Goal: Task Accomplishment & Management: Manage account settings

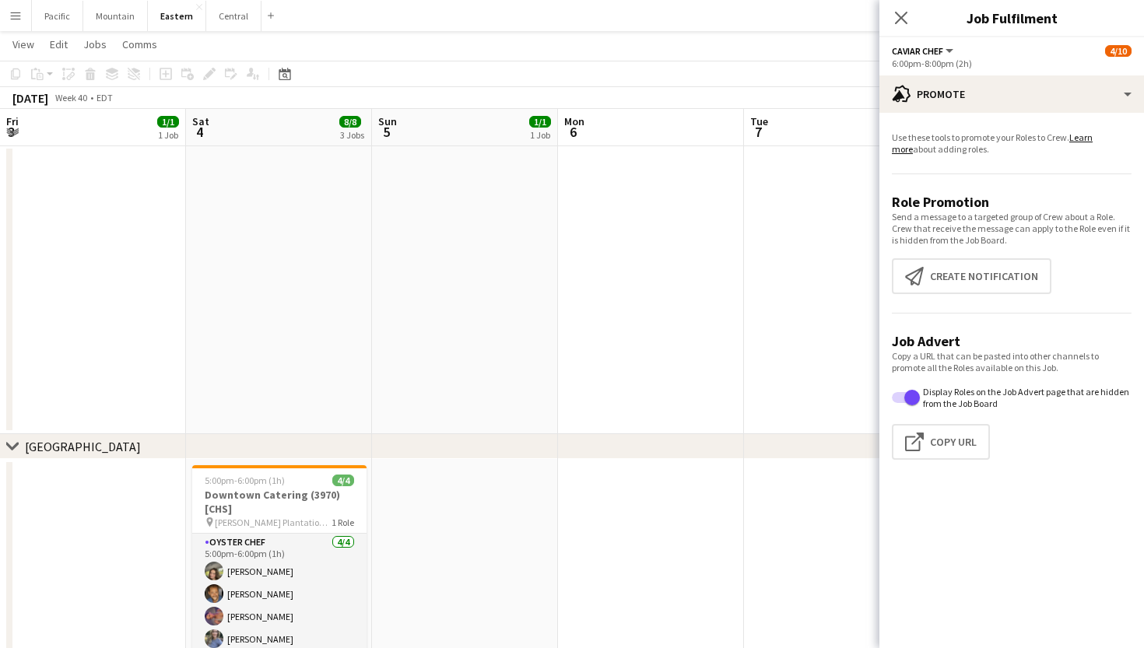
scroll to position [0, 543]
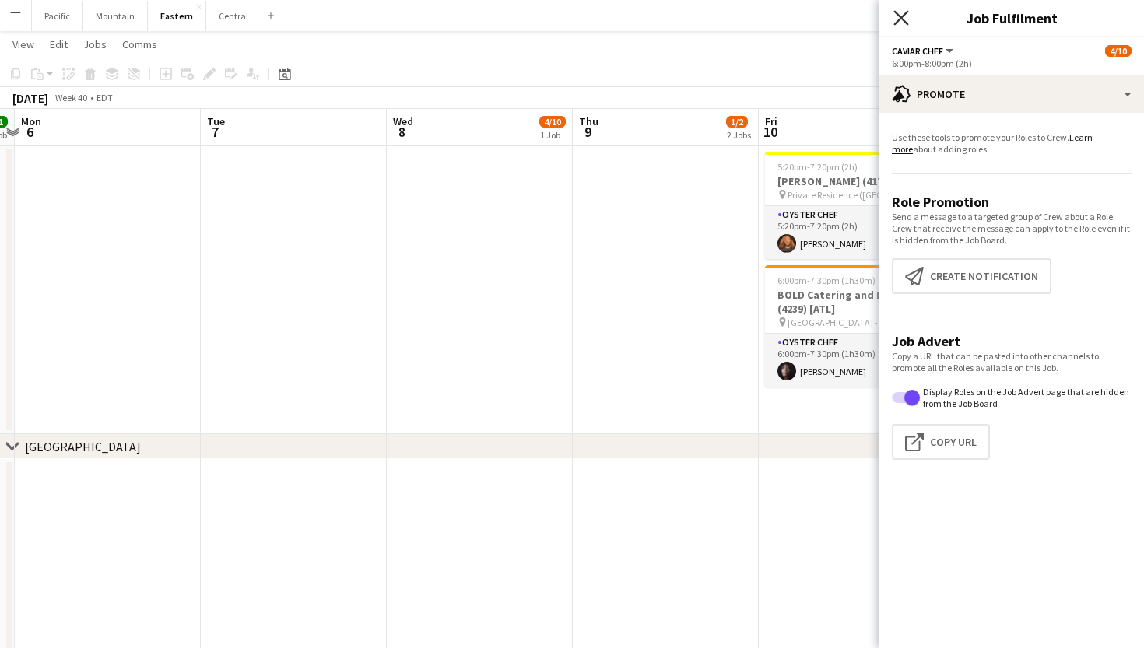
click at [900, 16] on icon "Close pop-in" at bounding box center [900, 17] width 15 height 15
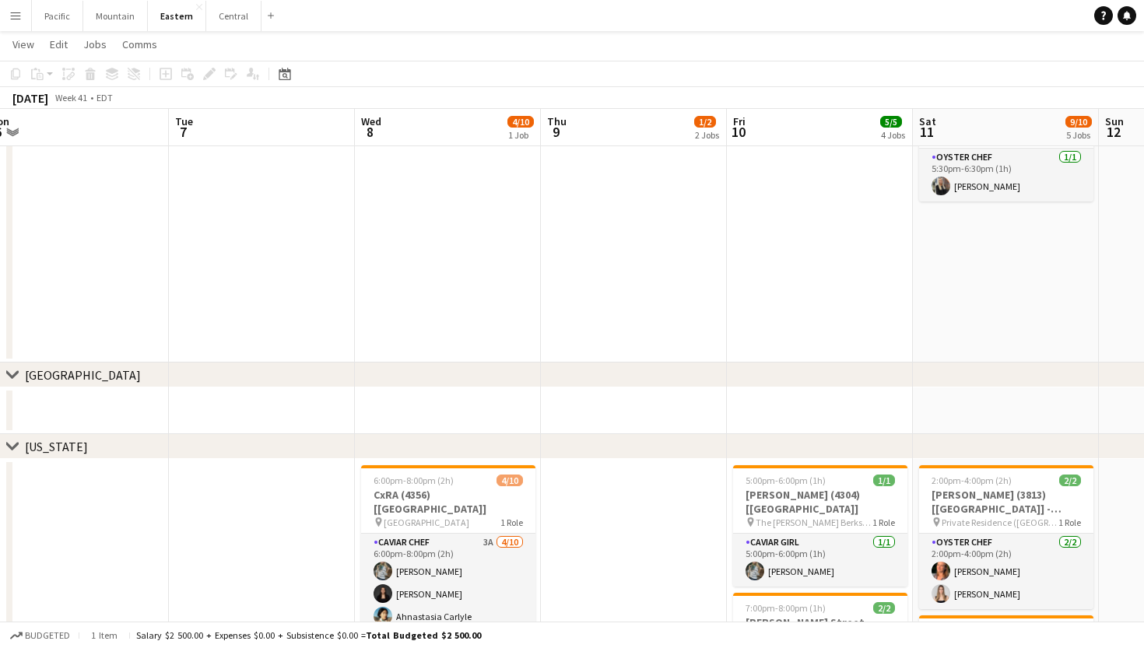
scroll to position [0, 490]
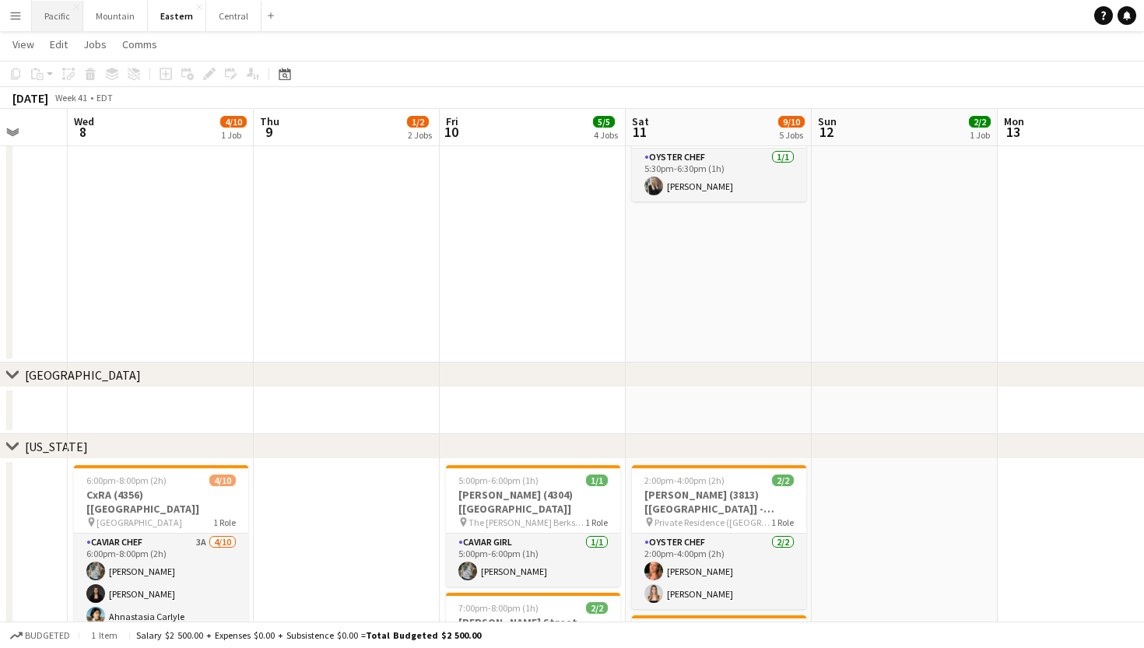
click at [51, 22] on button "Pacific Close" at bounding box center [57, 16] width 51 height 30
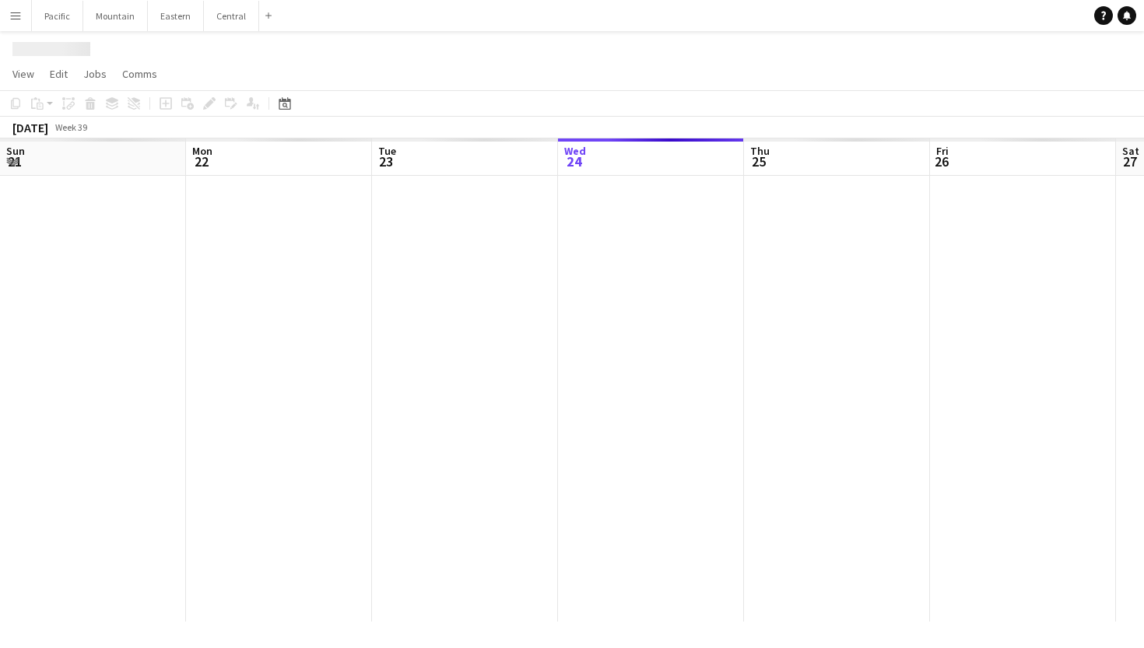
scroll to position [0, 372]
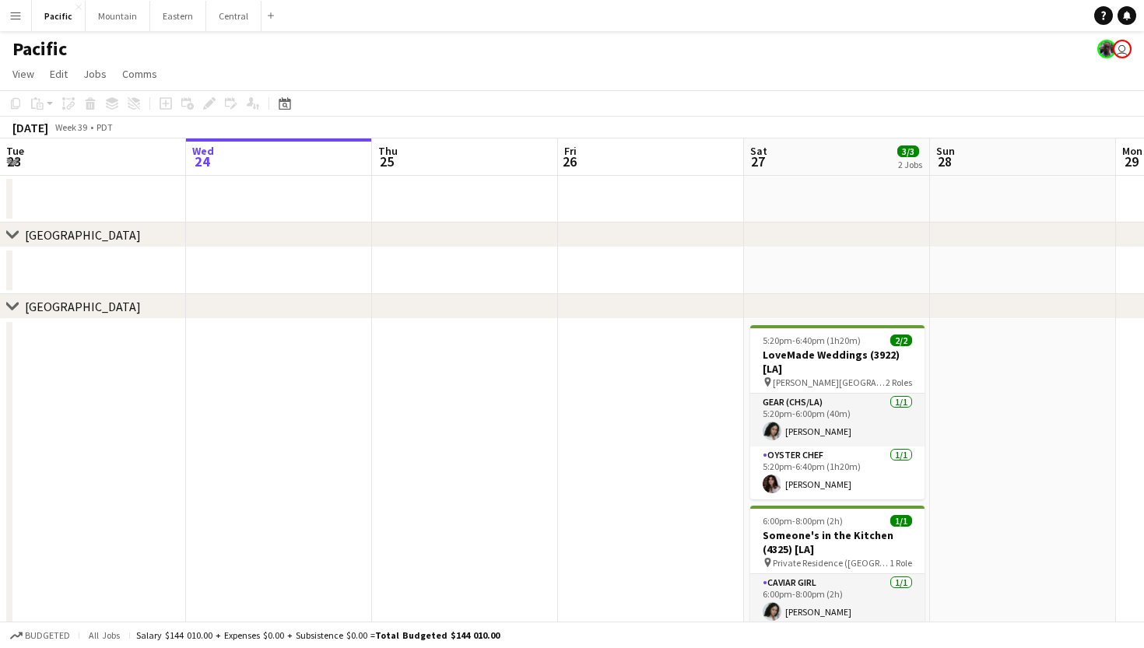
click at [231, 34] on div "Pacific user" at bounding box center [572, 46] width 1144 height 30
click at [231, 27] on button "Central Close" at bounding box center [233, 16] width 55 height 30
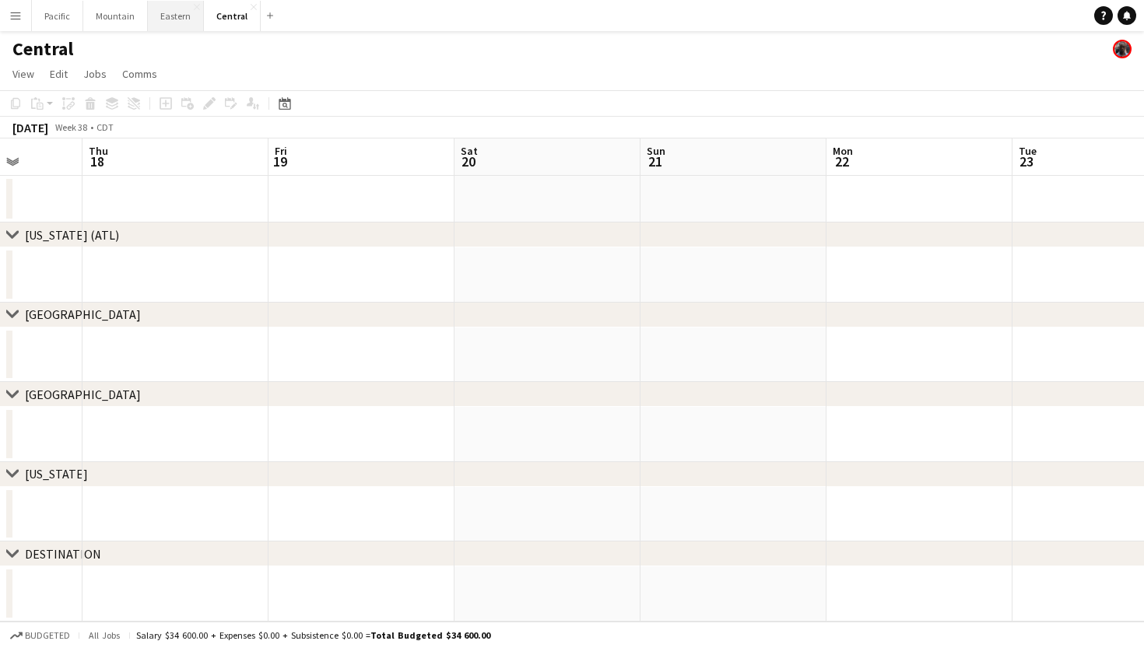
click at [171, 18] on button "Eastern Close" at bounding box center [176, 16] width 56 height 30
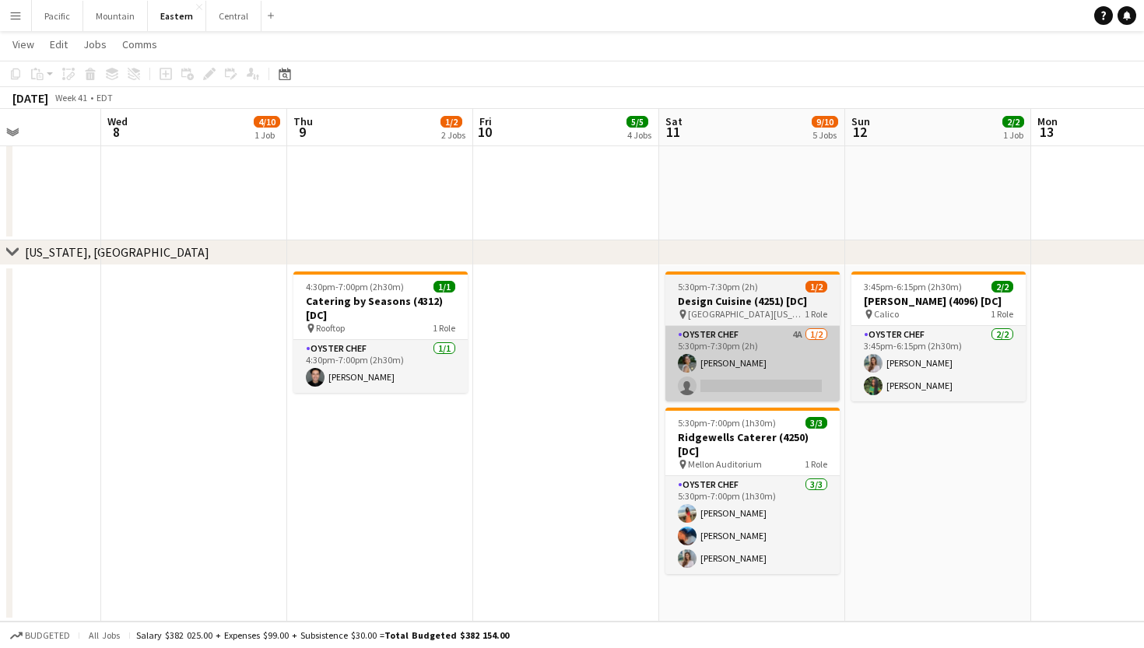
scroll to position [2075, 0]
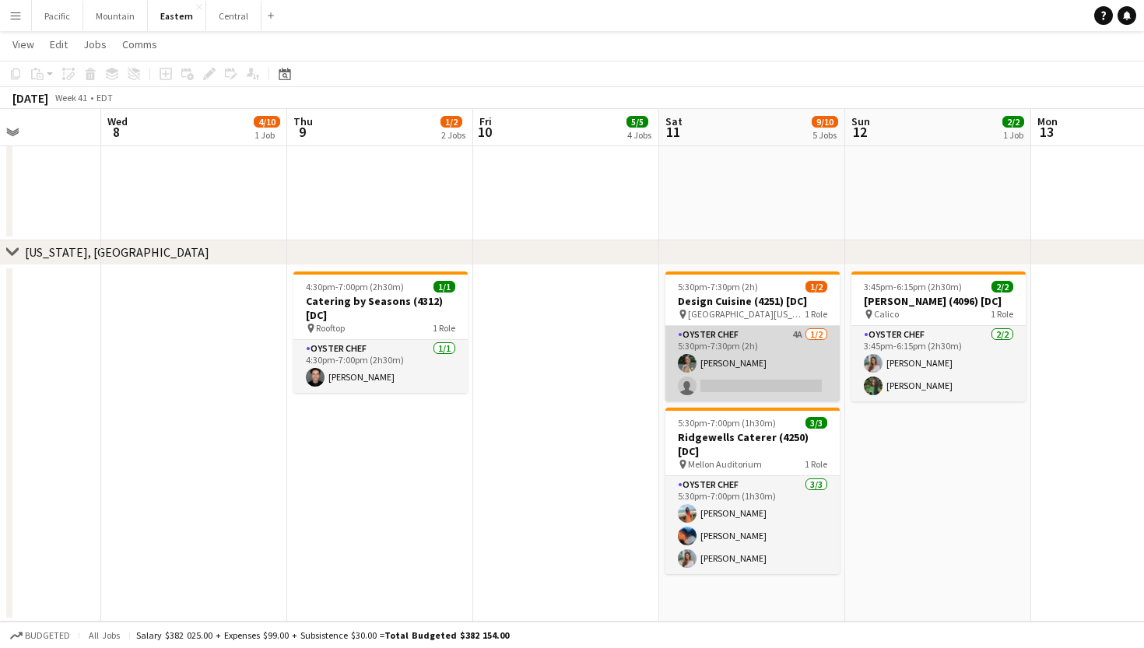
click at [750, 352] on app-card-role "Oyster Chef 4A 1/2 5:30pm-7:30pm (2h) Adeline Van Buskirk single-neutral-actions" at bounding box center [752, 363] width 174 height 75
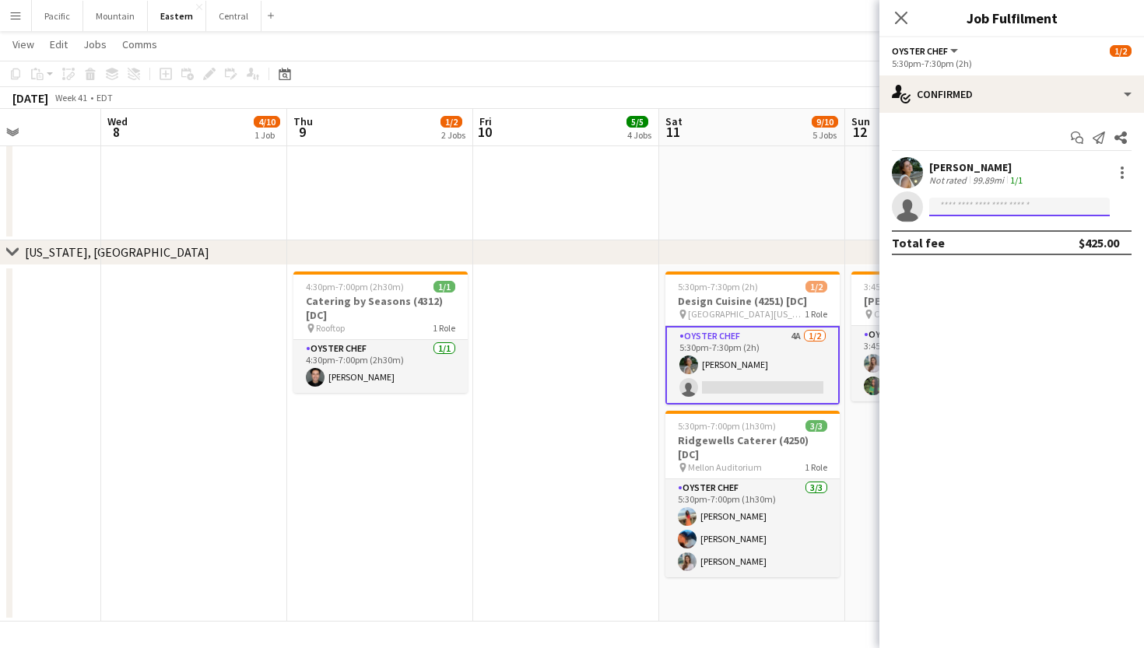
click at [1016, 202] on input at bounding box center [1019, 207] width 181 height 19
type input "******"
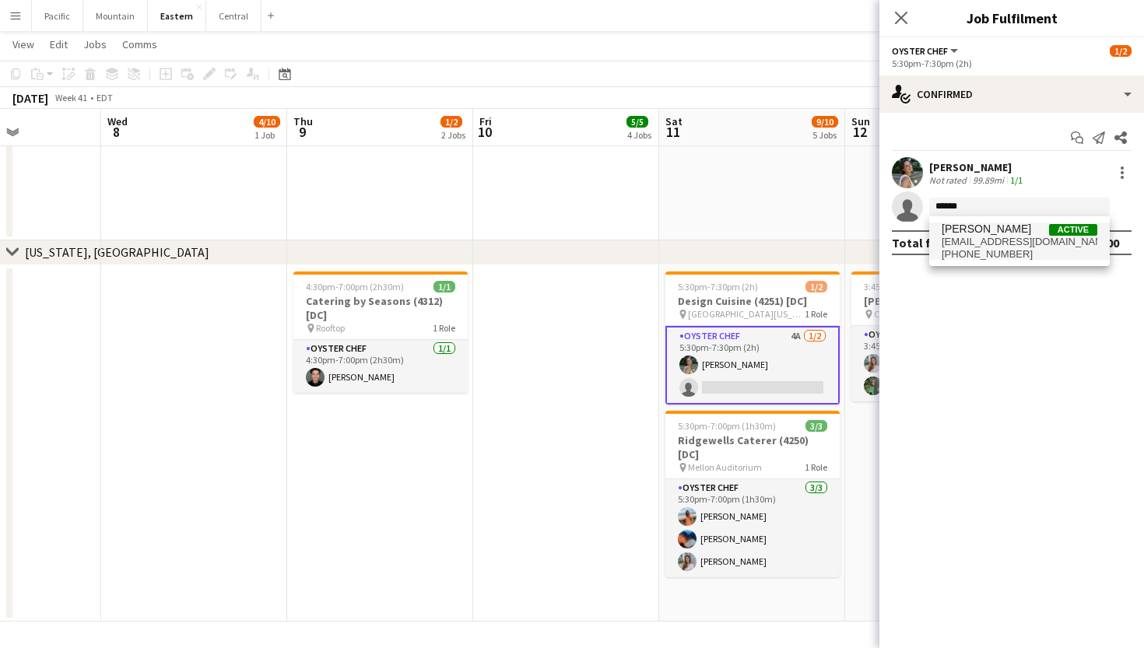
click at [1017, 251] on span "+13019069972" at bounding box center [1020, 254] width 156 height 12
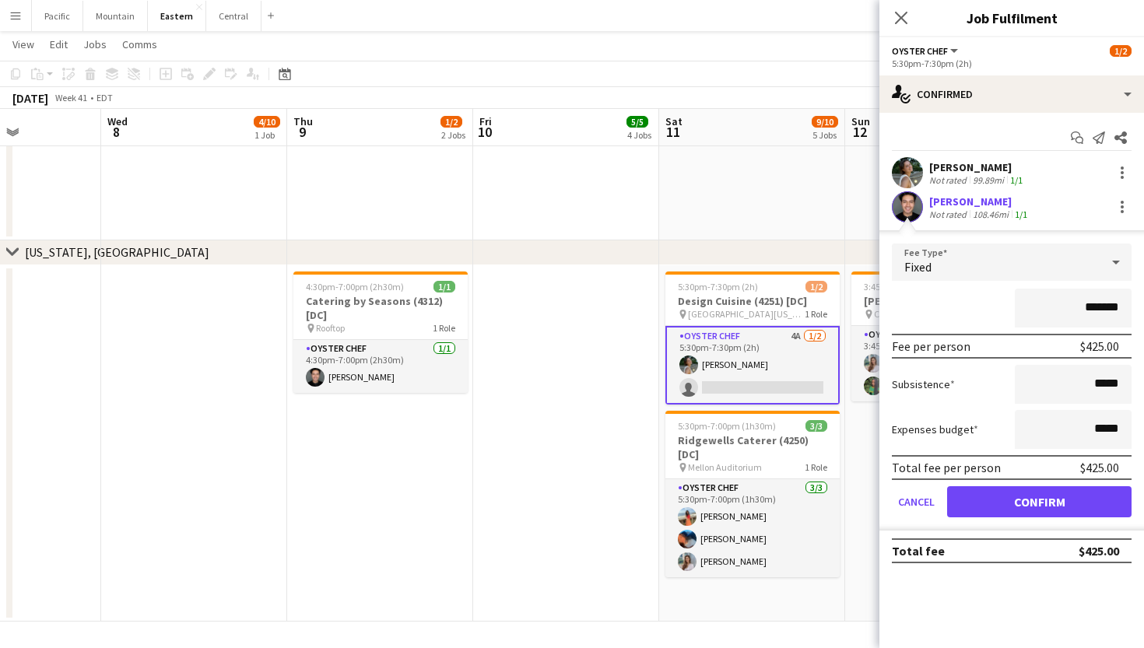
click at [1012, 496] on button "Confirm" at bounding box center [1039, 501] width 184 height 31
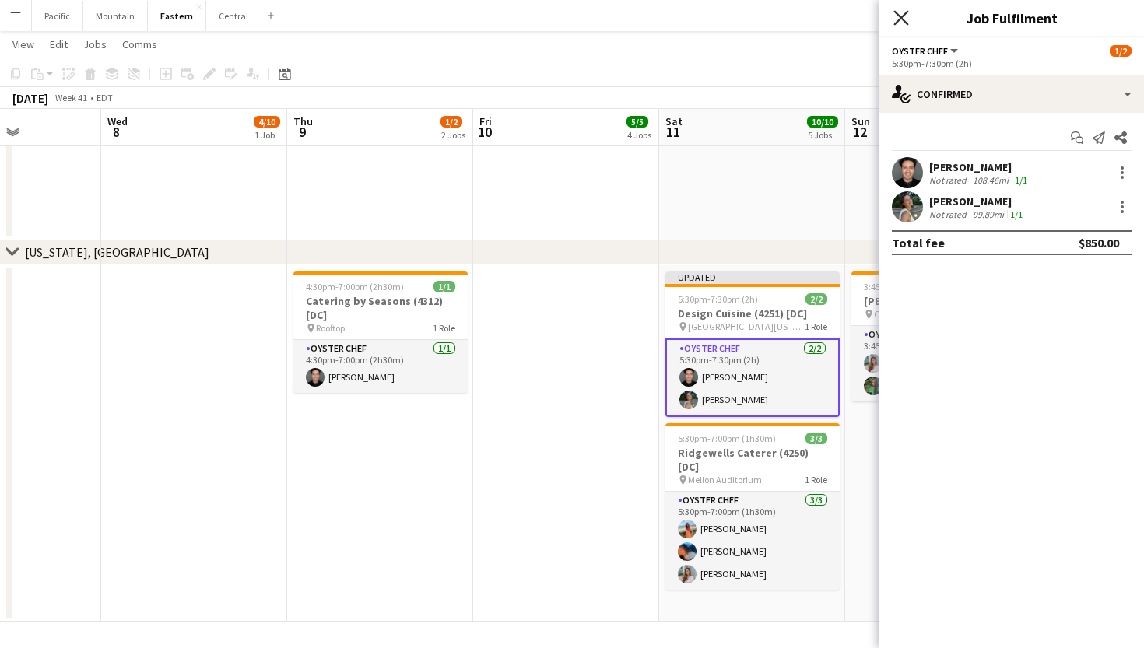
click at [907, 16] on icon "Close pop-in" at bounding box center [900, 17] width 15 height 15
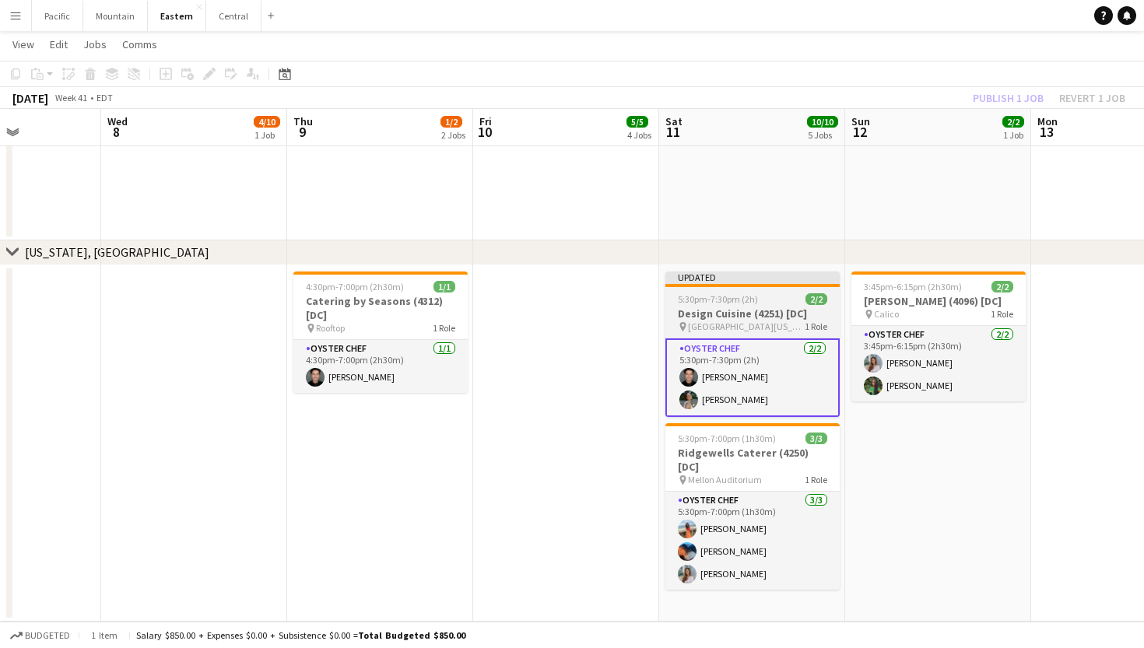
click at [749, 301] on span "5:30pm-7:30pm (2h)" at bounding box center [718, 299] width 80 height 12
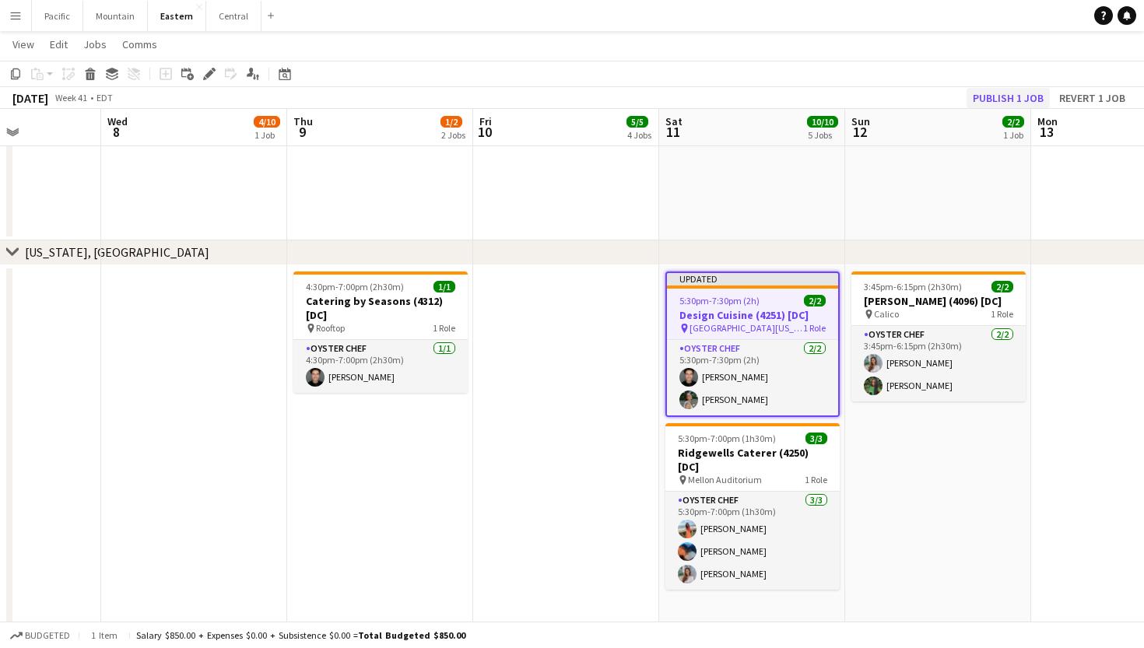
click at [1009, 96] on button "Publish 1 job" at bounding box center [1007, 98] width 83 height 20
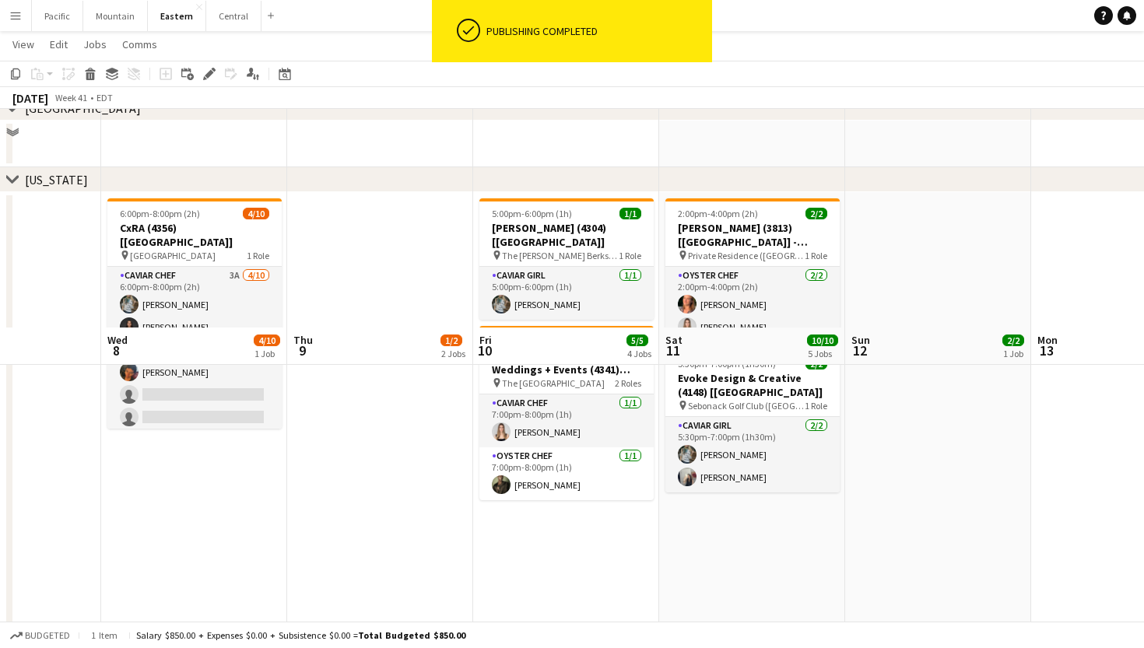
scroll to position [768, 0]
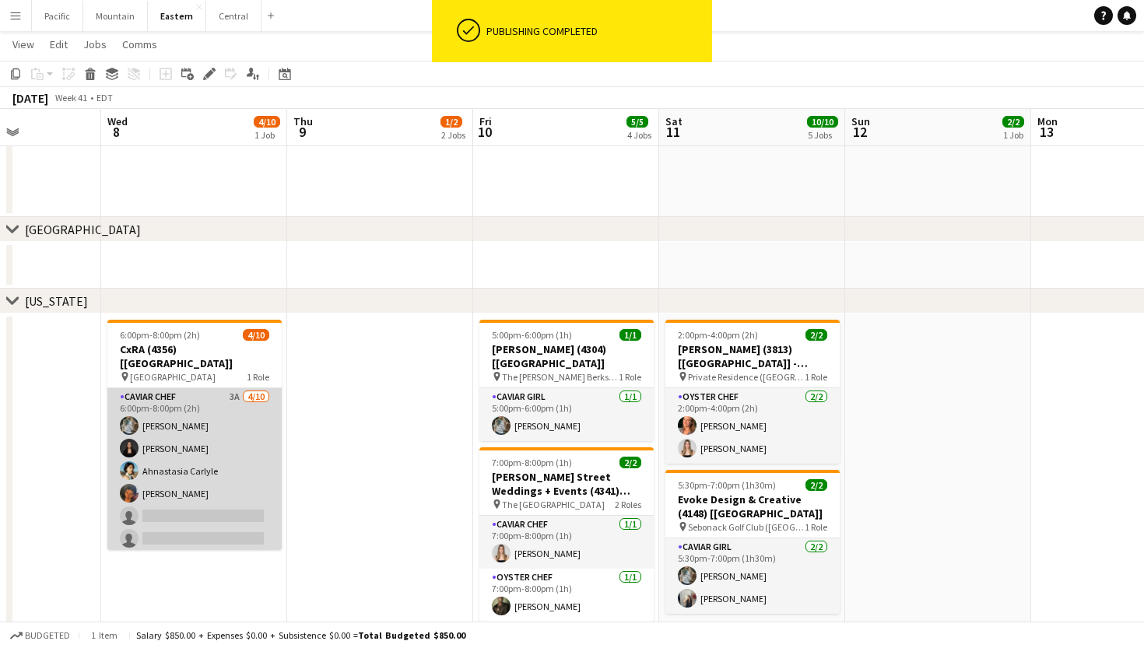
click at [254, 445] on app-card-role "Caviar Chef 3A 4/10 6:00pm-8:00pm (2h) Brooke Anderson Daniela Ayala Ahnastasia…" at bounding box center [194, 516] width 174 height 256
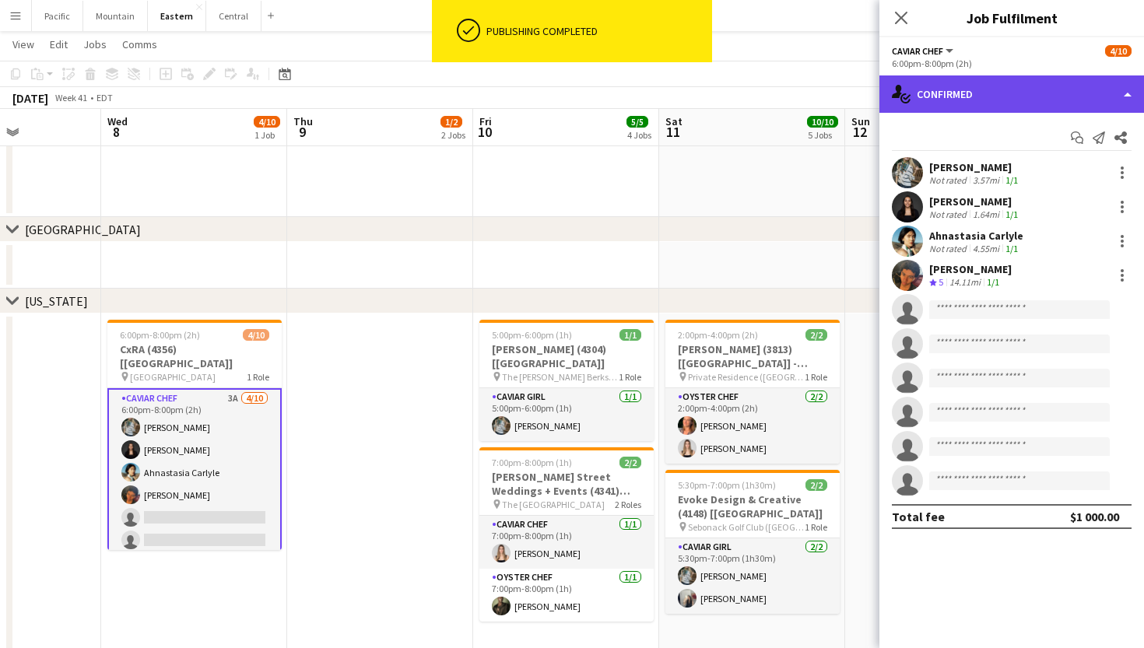
click at [1080, 104] on div "single-neutral-actions-check-2 Confirmed" at bounding box center [1011, 93] width 265 height 37
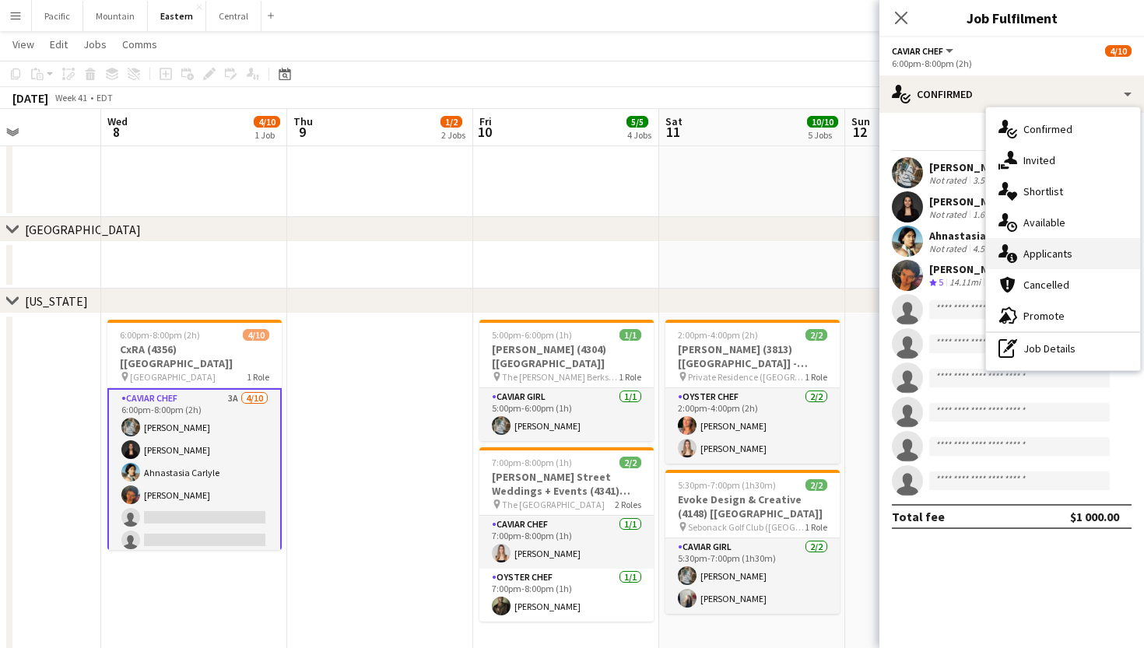
click at [1059, 255] on span "Applicants" at bounding box center [1047, 254] width 49 height 14
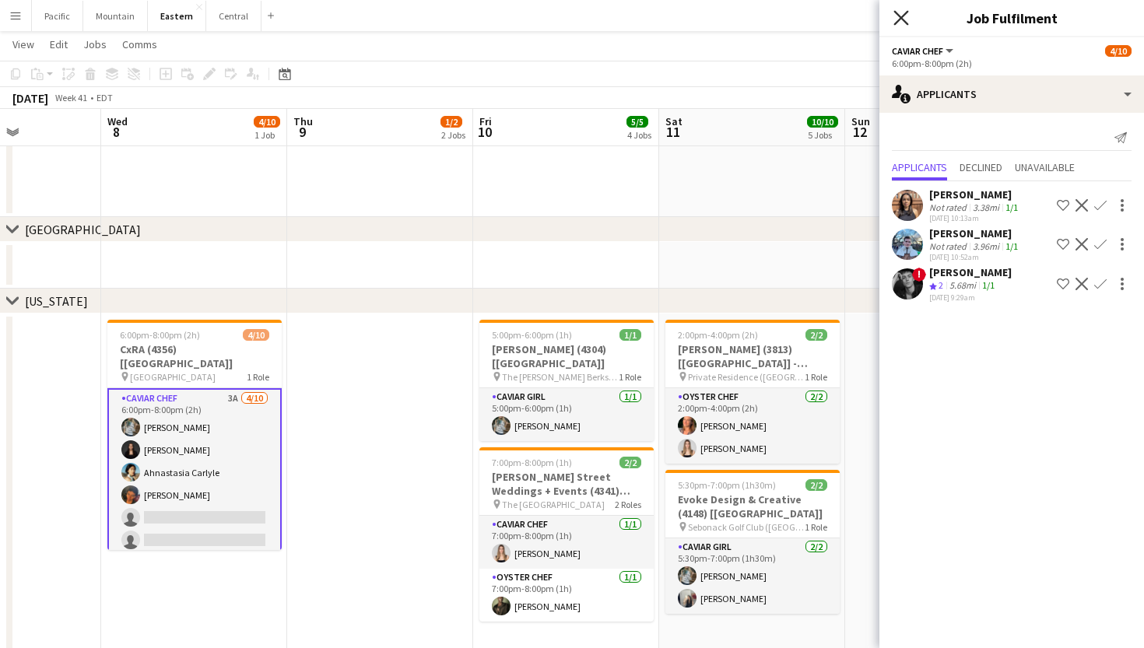
click at [902, 20] on icon "Close pop-in" at bounding box center [900, 17] width 15 height 15
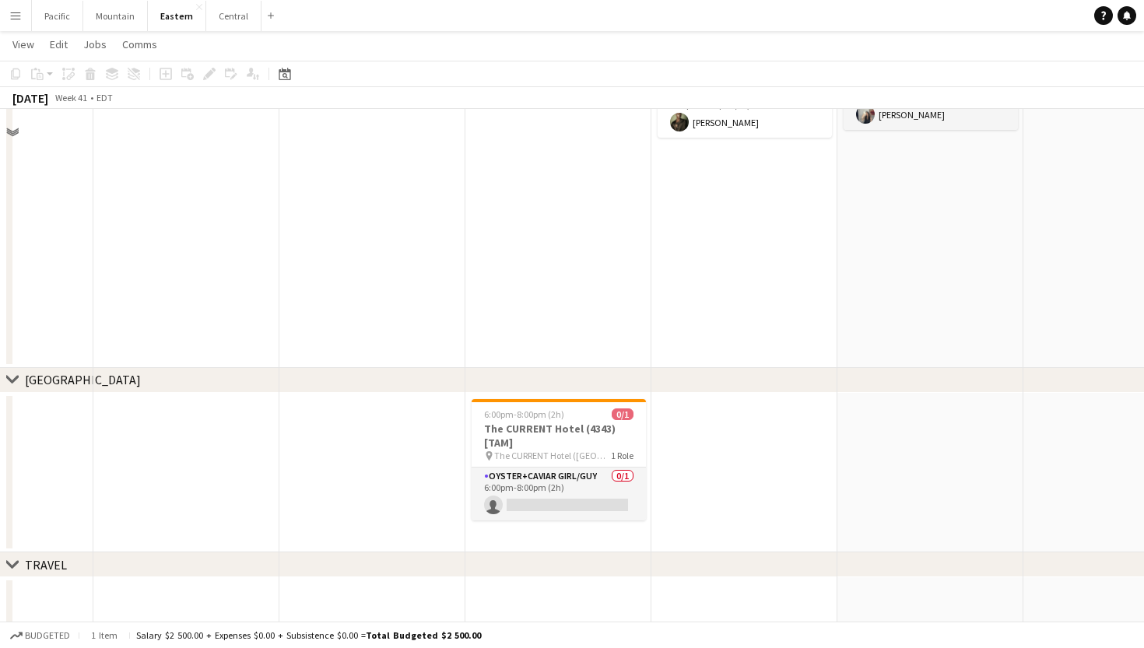
scroll to position [677, 0]
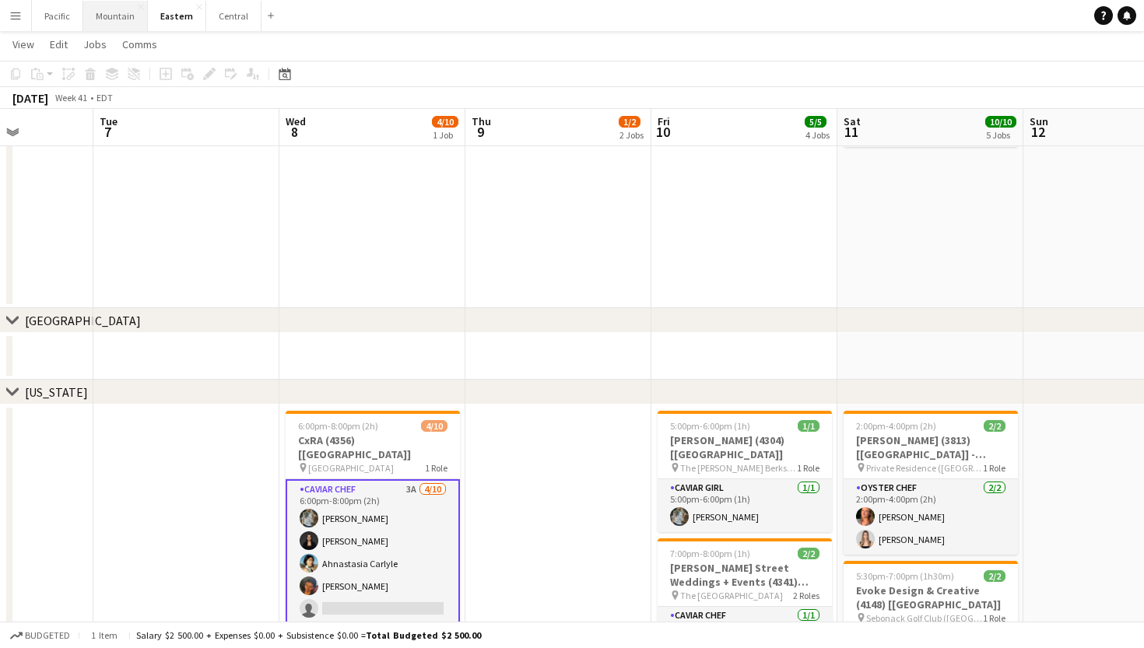
click at [110, 14] on button "Mountain Close" at bounding box center [115, 16] width 65 height 30
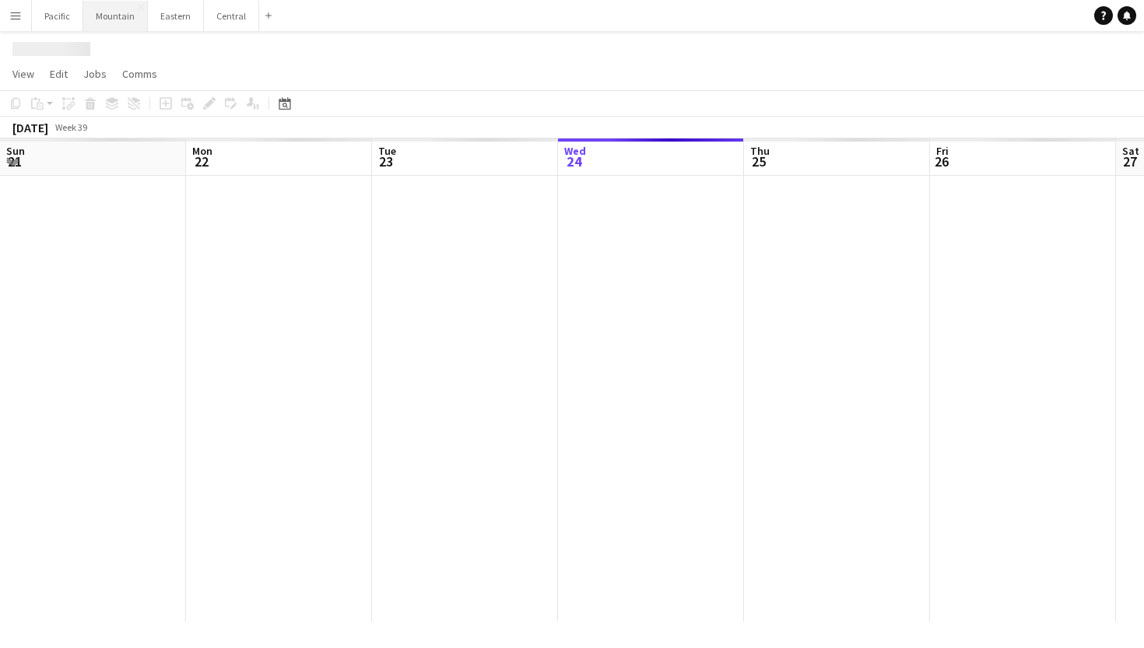
scroll to position [0, 372]
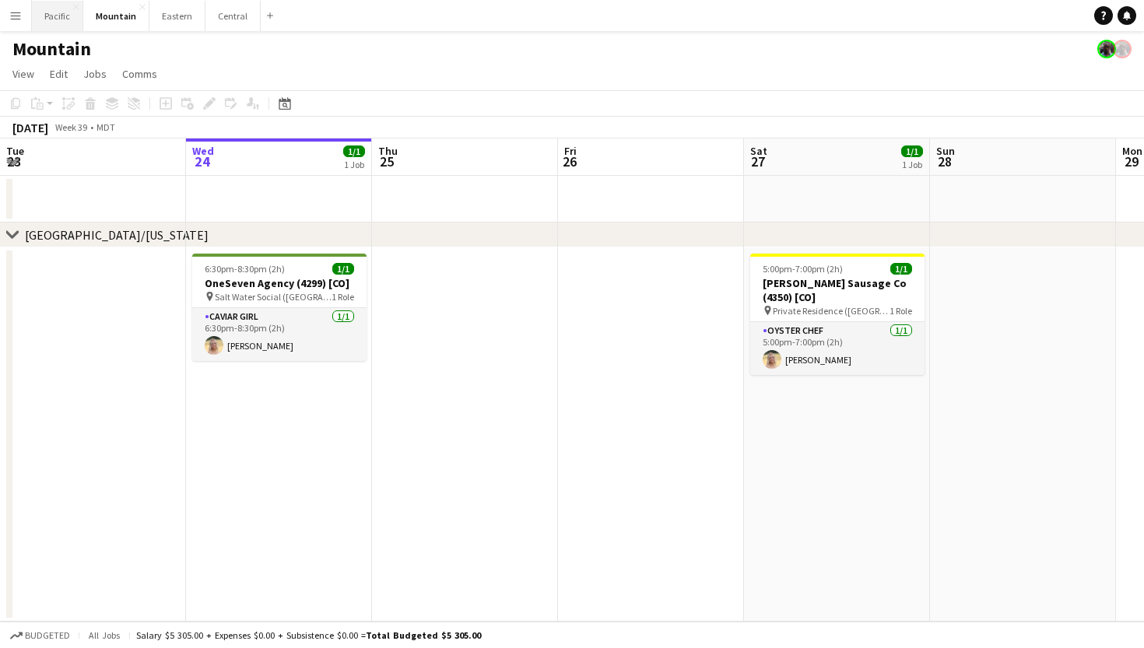
click at [60, 12] on button "Pacific Close" at bounding box center [57, 16] width 51 height 30
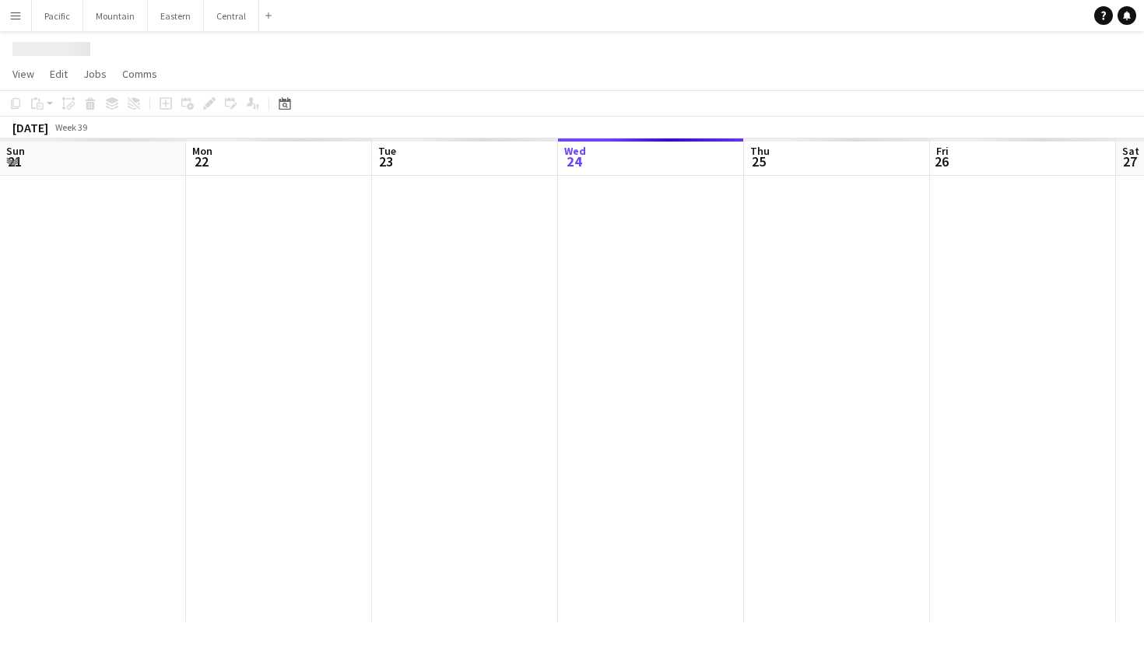
scroll to position [0, 372]
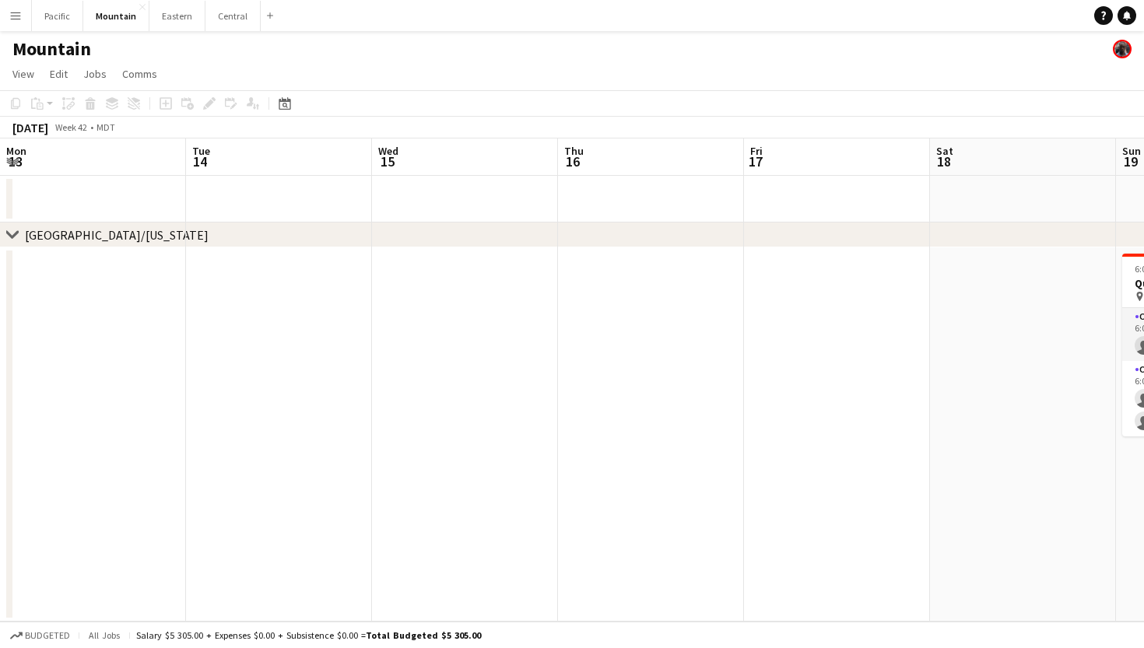
scroll to position [0, 623]
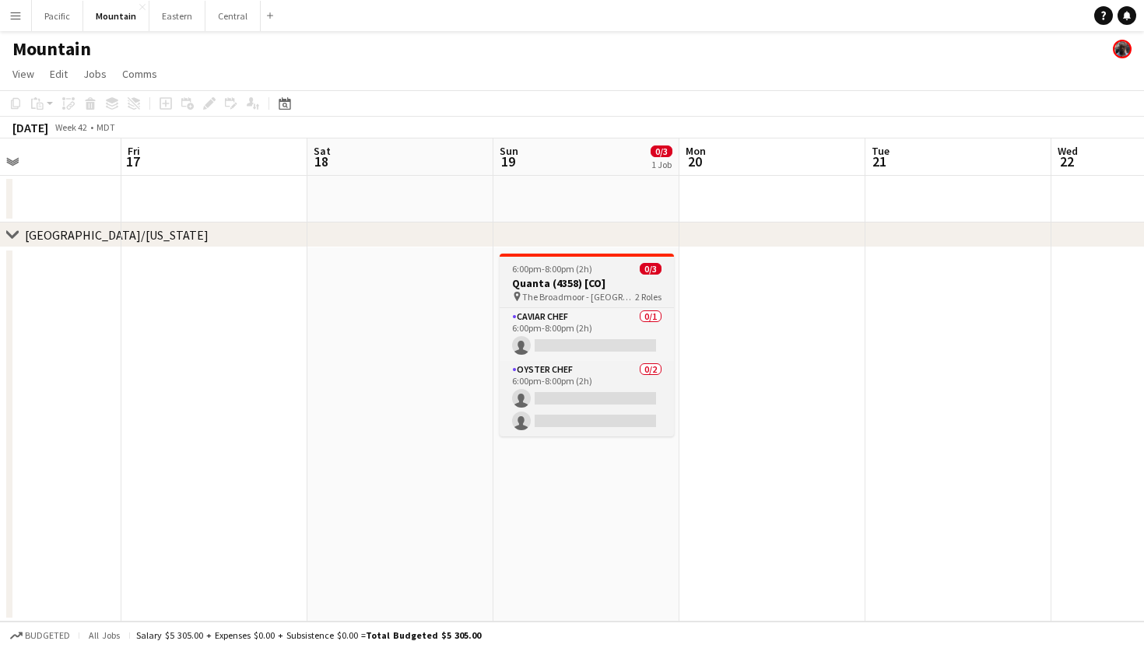
click at [597, 280] on h3 "Quanta (4358) [CO]" at bounding box center [587, 283] width 174 height 14
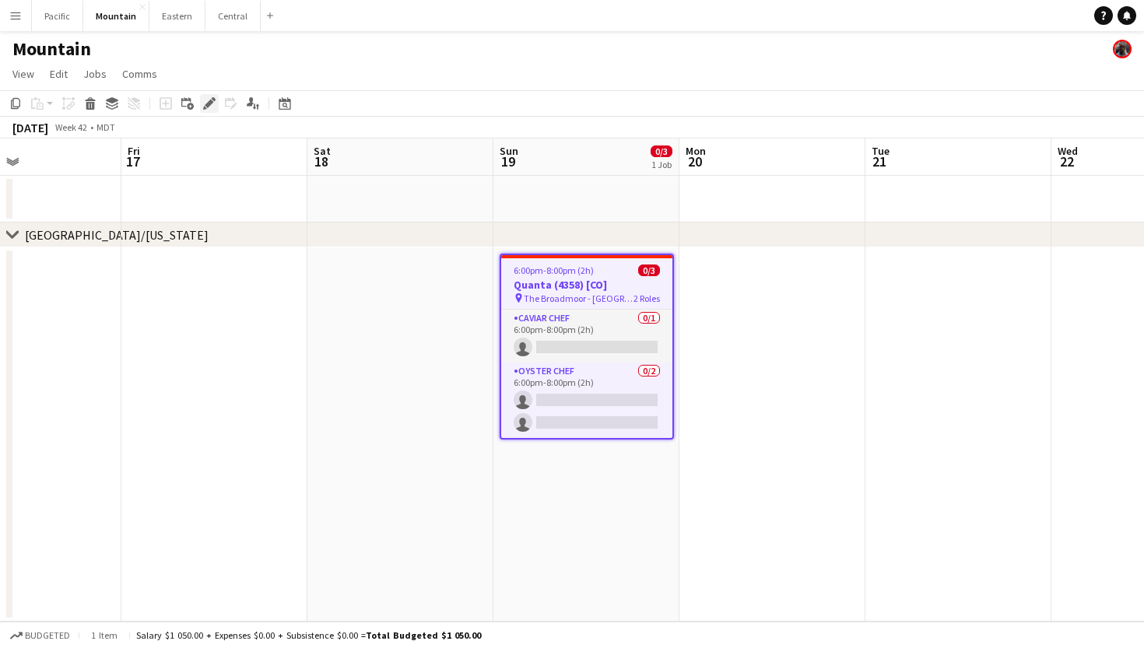
click at [207, 104] on icon at bounding box center [209, 104] width 9 height 9
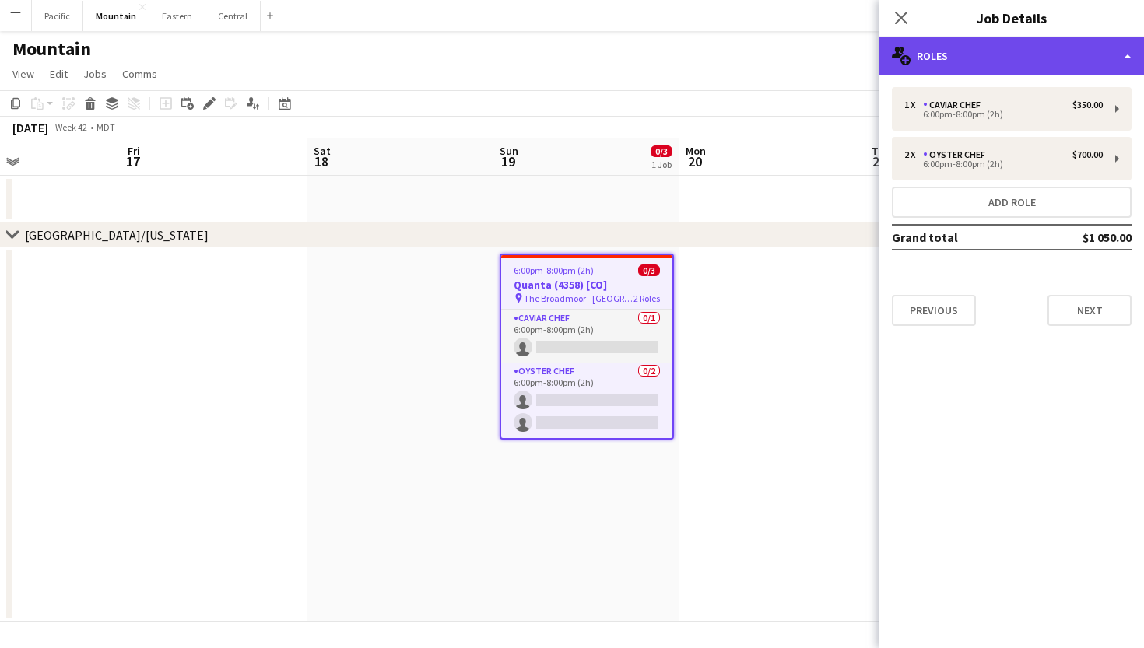
click at [1017, 59] on div "multiple-users-add Roles" at bounding box center [1011, 55] width 265 height 37
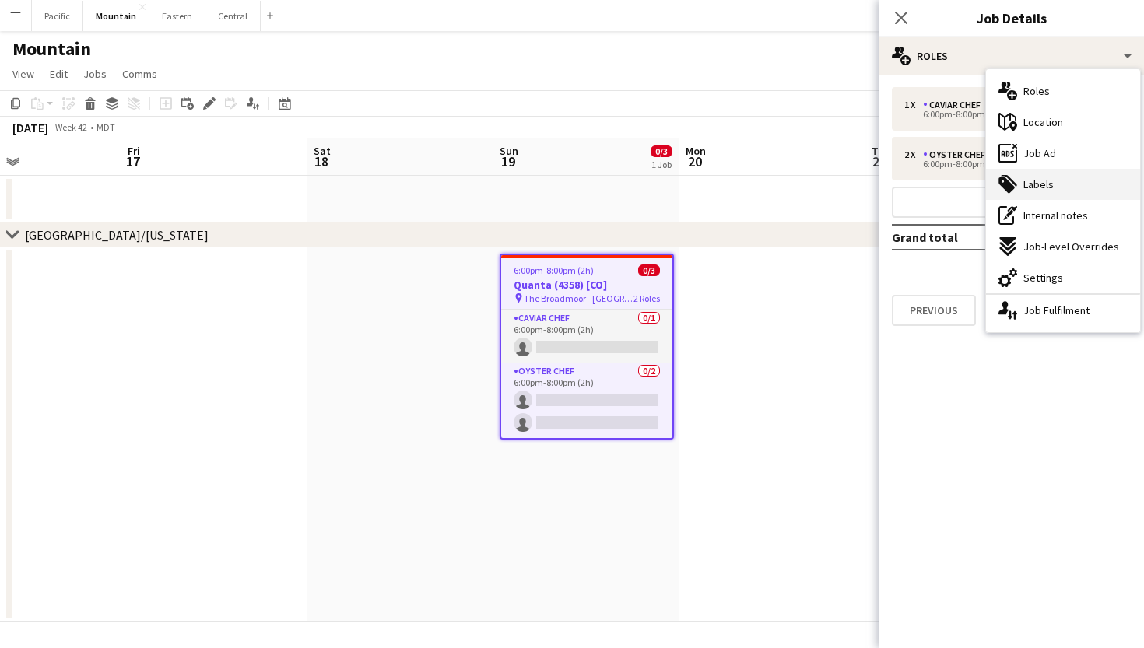
click at [1074, 187] on div "tags-double Labels" at bounding box center [1063, 184] width 154 height 31
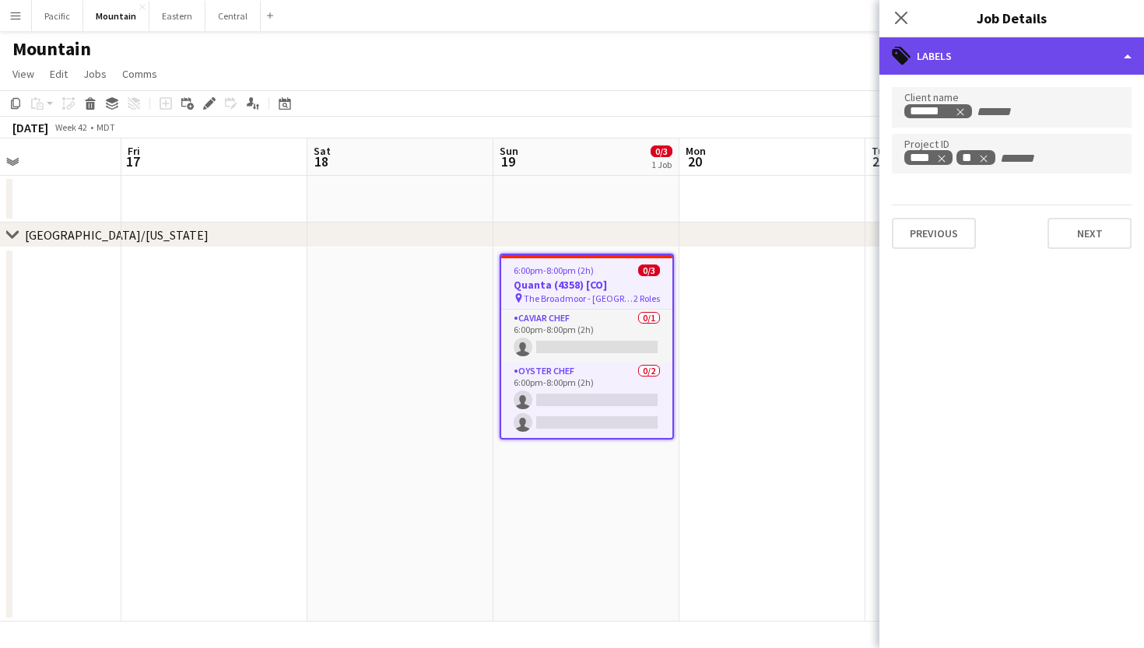
click at [1040, 59] on div "tags-double Labels" at bounding box center [1011, 55] width 265 height 37
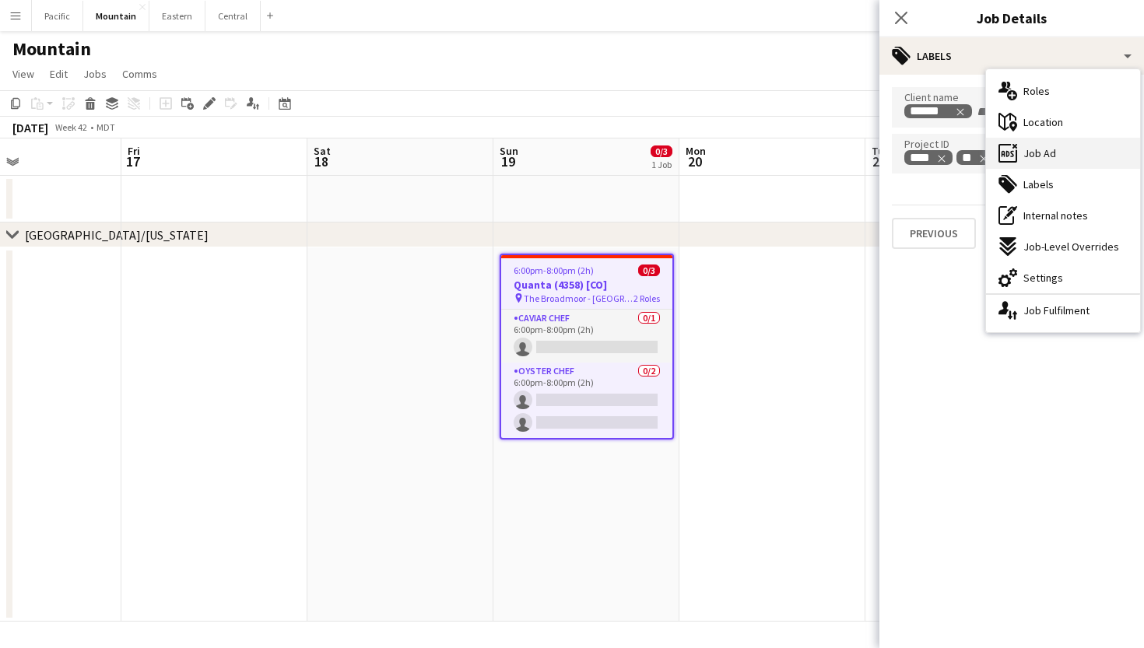
click at [1049, 154] on span "Job Ad" at bounding box center [1039, 153] width 33 height 14
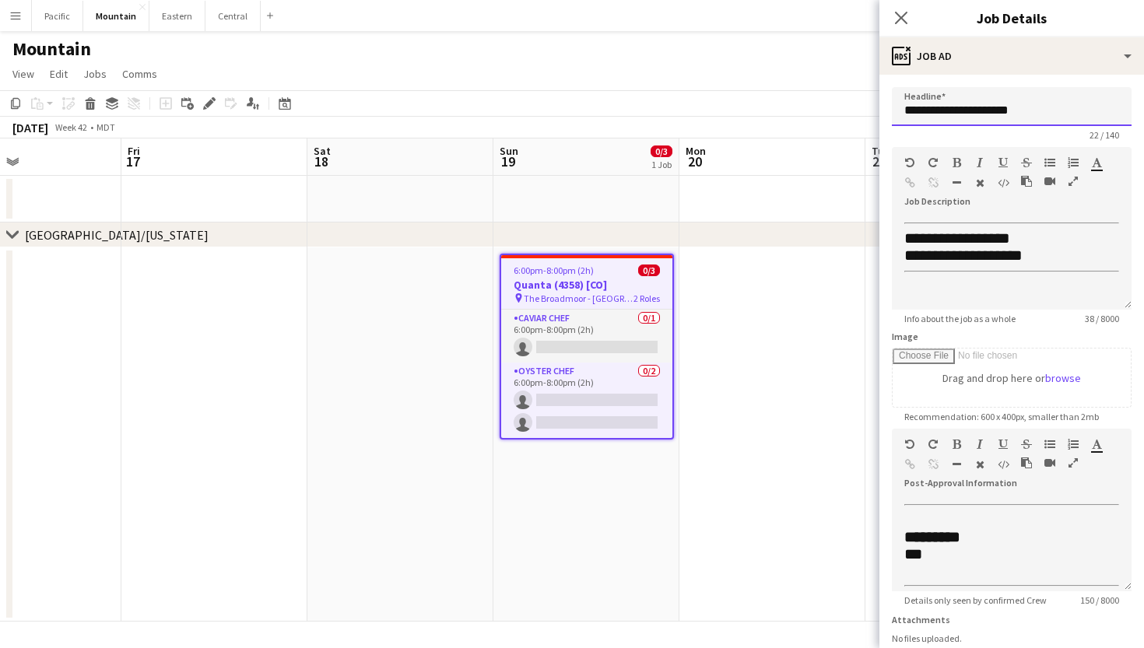
click at [1022, 116] on input "**********" at bounding box center [1012, 106] width 240 height 39
click at [905, 14] on icon at bounding box center [900, 17] width 15 height 15
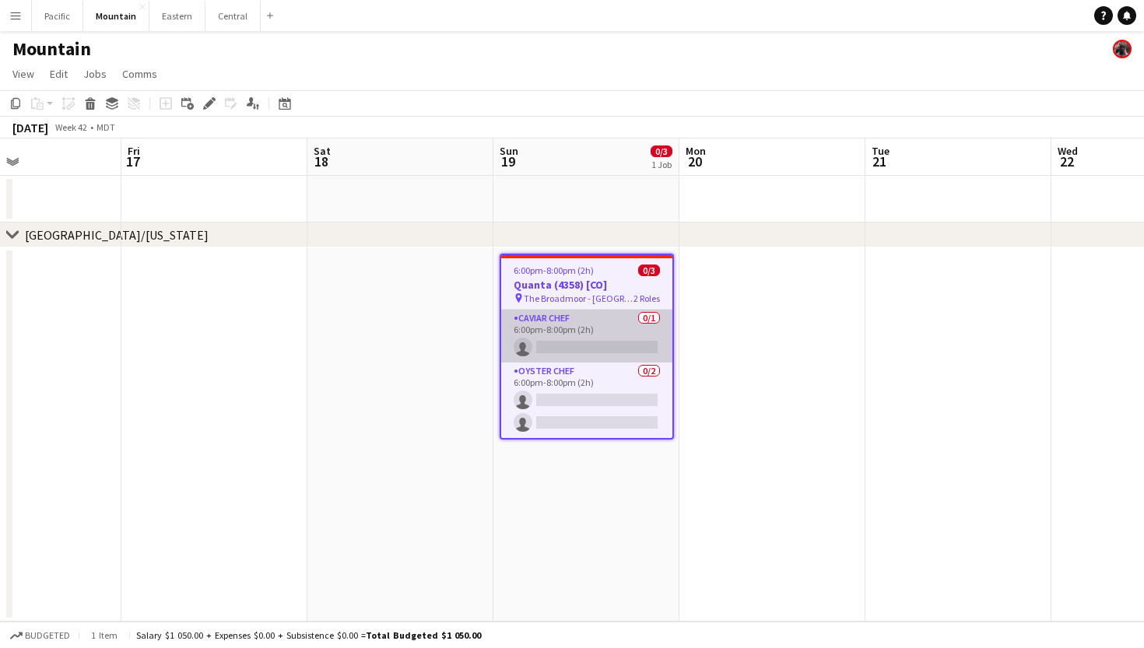
click at [633, 339] on app-card-role "Caviar Chef 0/1 6:00pm-8:00pm (2h) single-neutral-actions" at bounding box center [586, 336] width 171 height 53
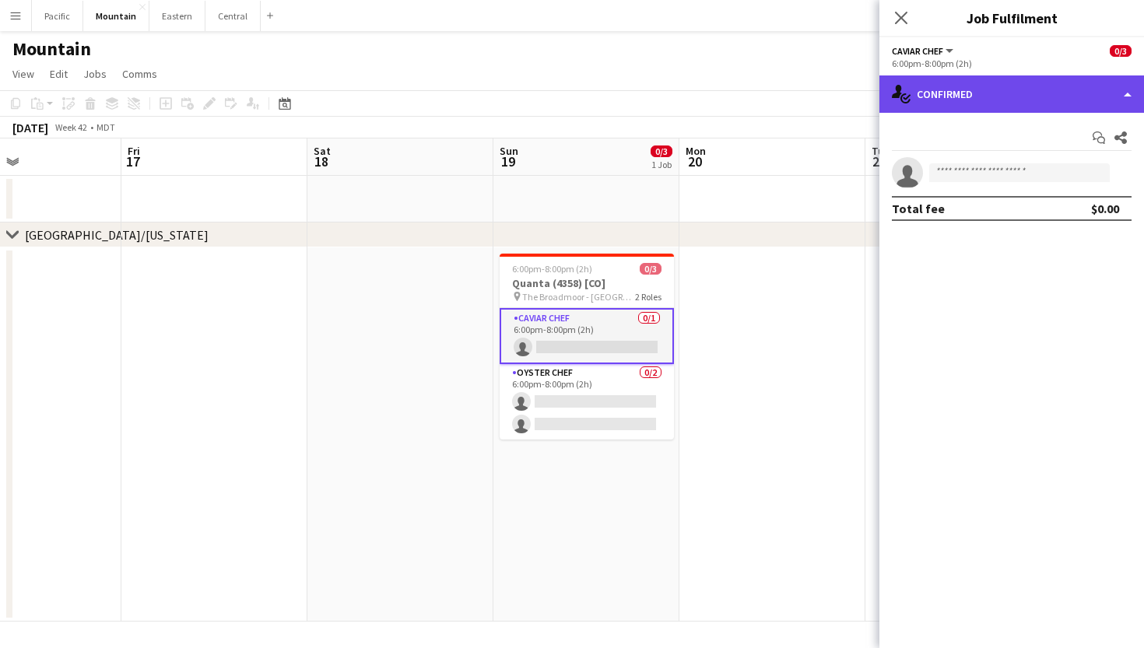
click at [1052, 109] on div "single-neutral-actions-check-2 Confirmed" at bounding box center [1011, 93] width 265 height 37
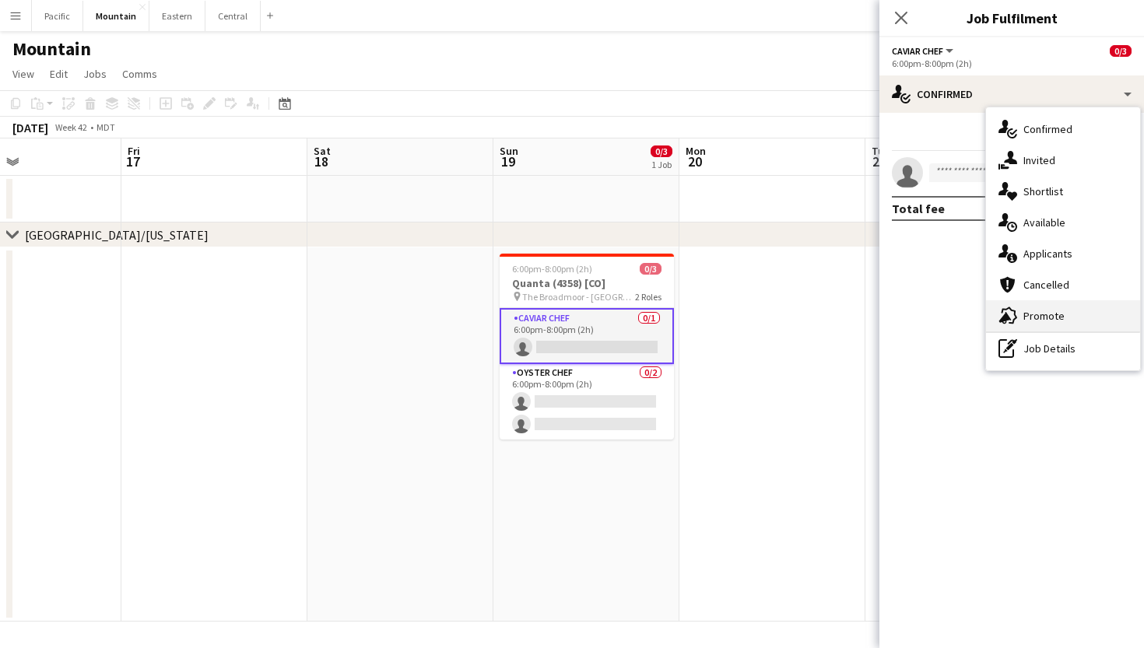
click at [1041, 320] on span "Promote" at bounding box center [1043, 316] width 41 height 14
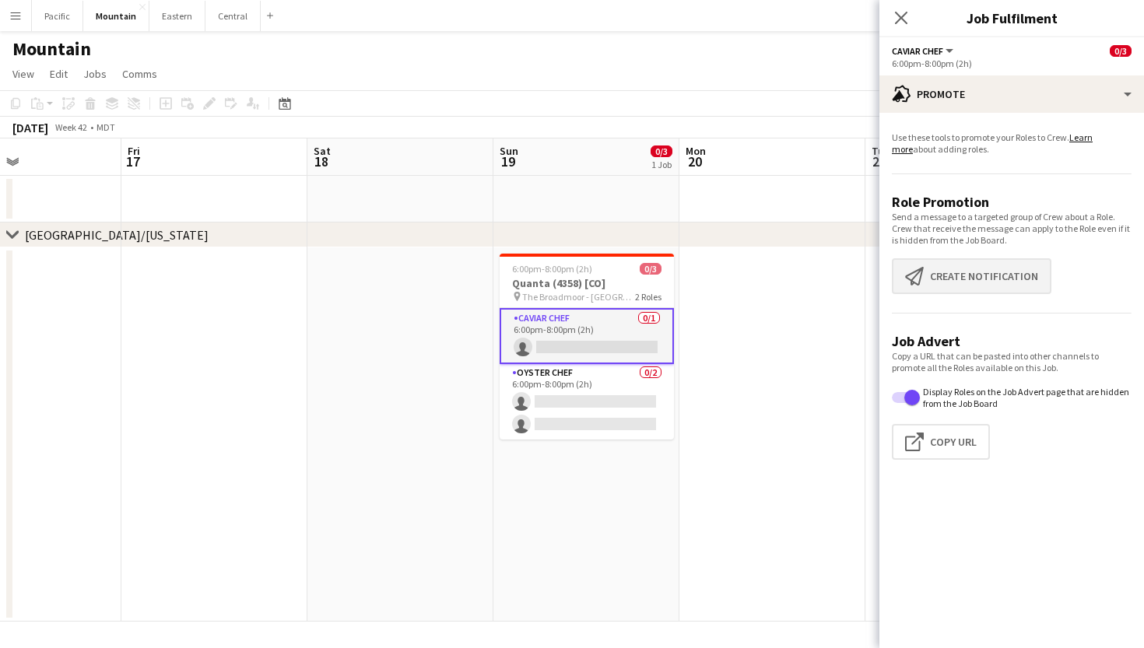
click at [974, 282] on button "Create notification Create notification" at bounding box center [972, 276] width 160 height 36
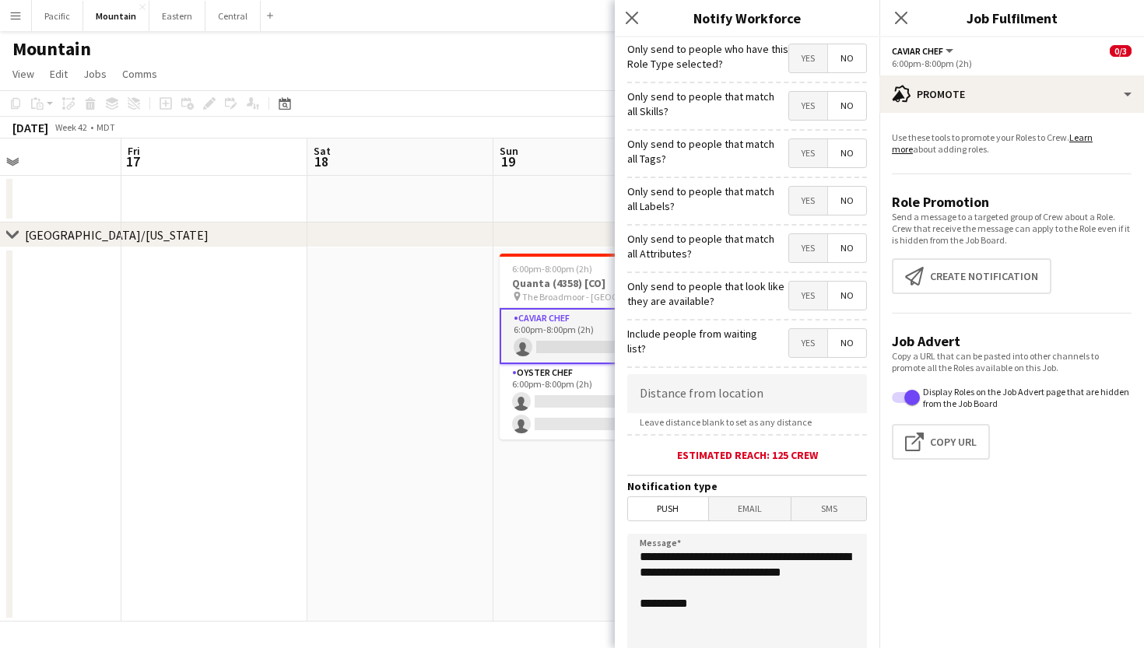
click at [798, 153] on span "Yes" at bounding box center [808, 153] width 38 height 28
drag, startPoint x: 731, startPoint y: 598, endPoint x: 623, endPoint y: 544, distance: 120.8
click at [623, 544] on form "**********" at bounding box center [747, 446] width 265 height 819
paste textarea "**********"
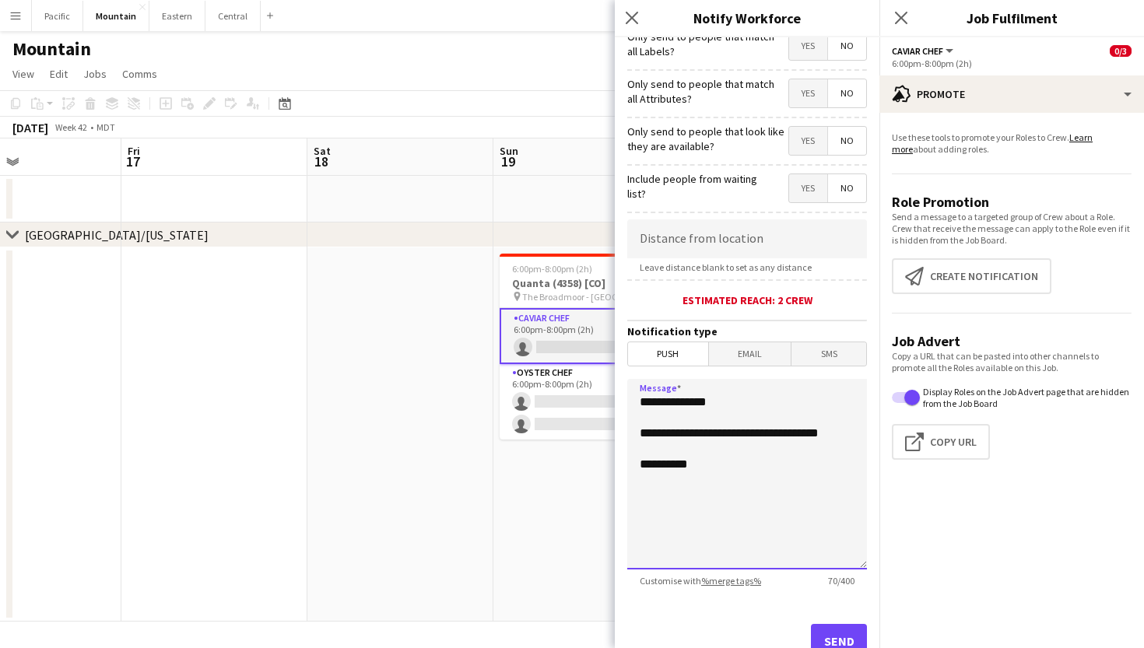
scroll to position [166, 0]
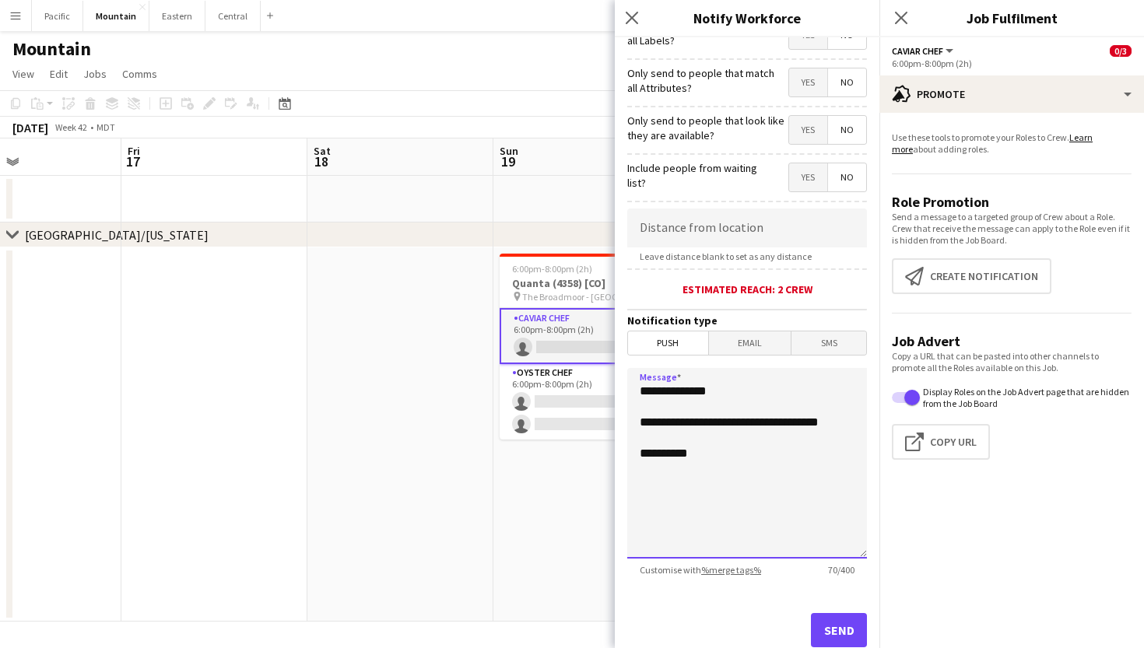
type textarea "**********"
click at [844, 627] on button "Send" at bounding box center [839, 630] width 56 height 34
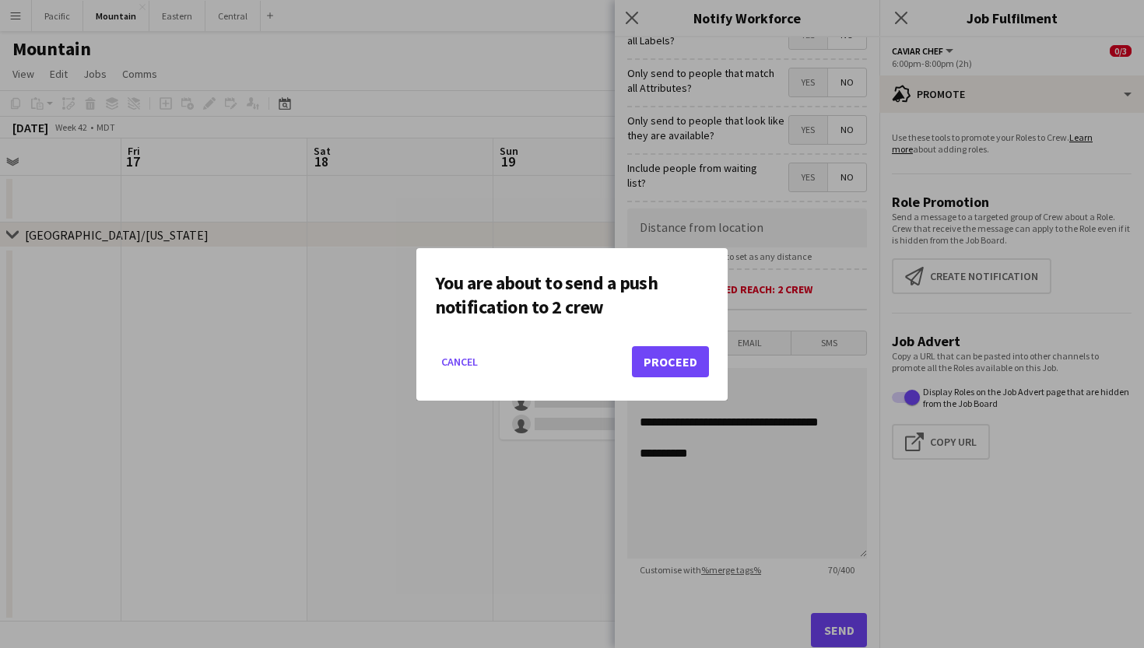
click at [658, 353] on button "Proceed" at bounding box center [670, 361] width 77 height 31
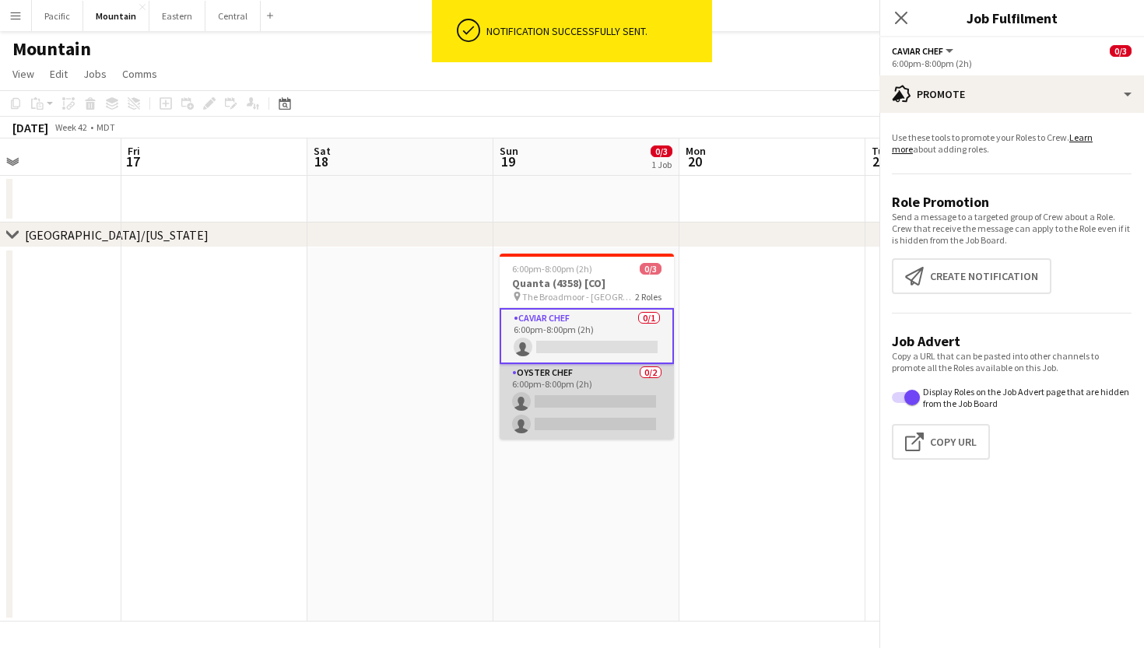
click at [590, 388] on app-card-role "Oyster Chef 0/2 6:00pm-8:00pm (2h) single-neutral-actions single-neutral-actions" at bounding box center [587, 401] width 174 height 75
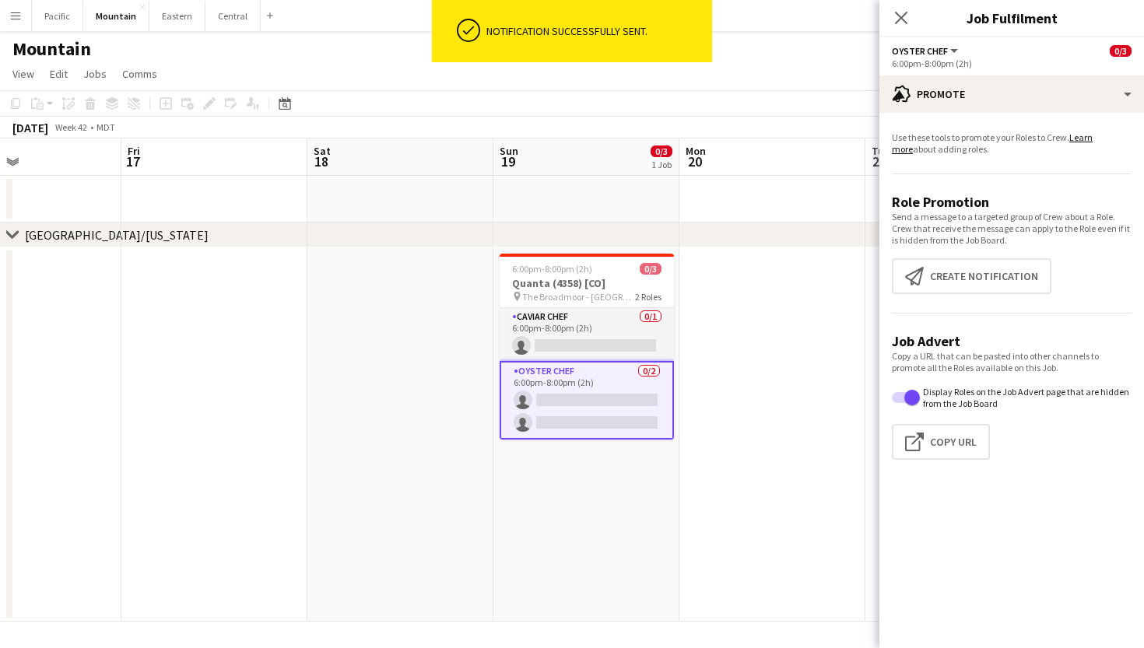
click at [956, 294] on app-promote-tab "Use these tools to promote your Roles to Crew. Learn more about adding roles. R…" at bounding box center [1011, 298] width 265 height 347
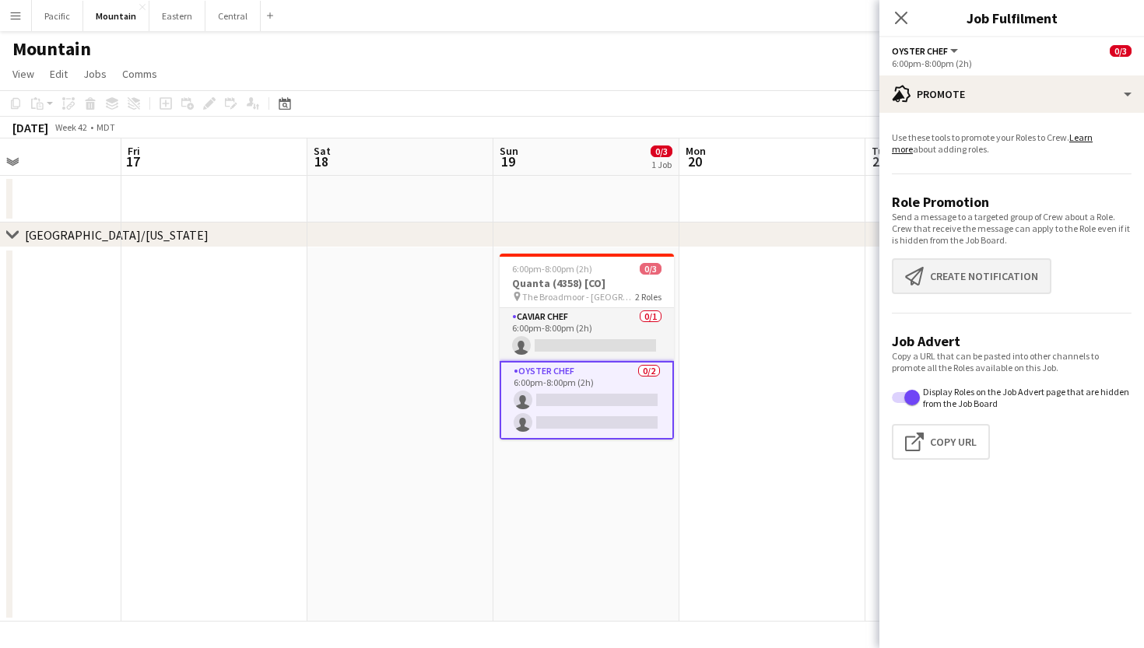
click at [963, 281] on button "Create notification Create notification" at bounding box center [972, 276] width 160 height 36
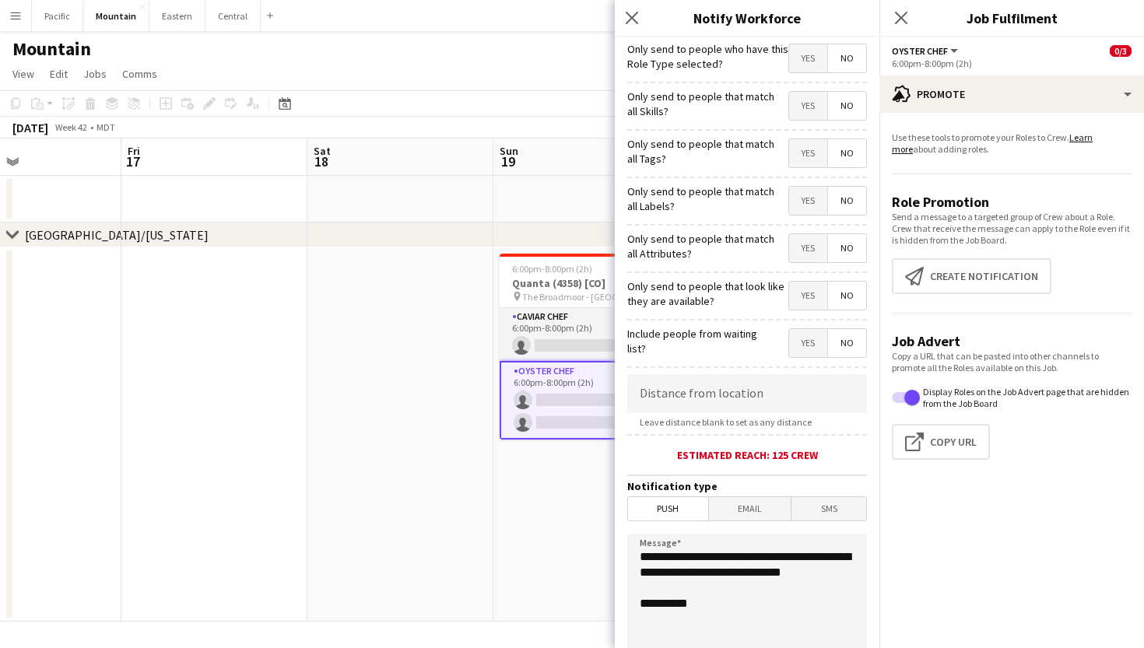
click at [811, 167] on mat-button-toggle-group "Yes No" at bounding box center [827, 154] width 79 height 30
click at [800, 156] on span "Yes" at bounding box center [808, 153] width 38 height 28
drag, startPoint x: 717, startPoint y: 588, endPoint x: 571, endPoint y: 546, distance: 152.0
click at [571, 546] on body "Menu Boards Boards Boards All jobs Status Workforce Workforce My Workforce Recr…" at bounding box center [572, 324] width 1144 height 648
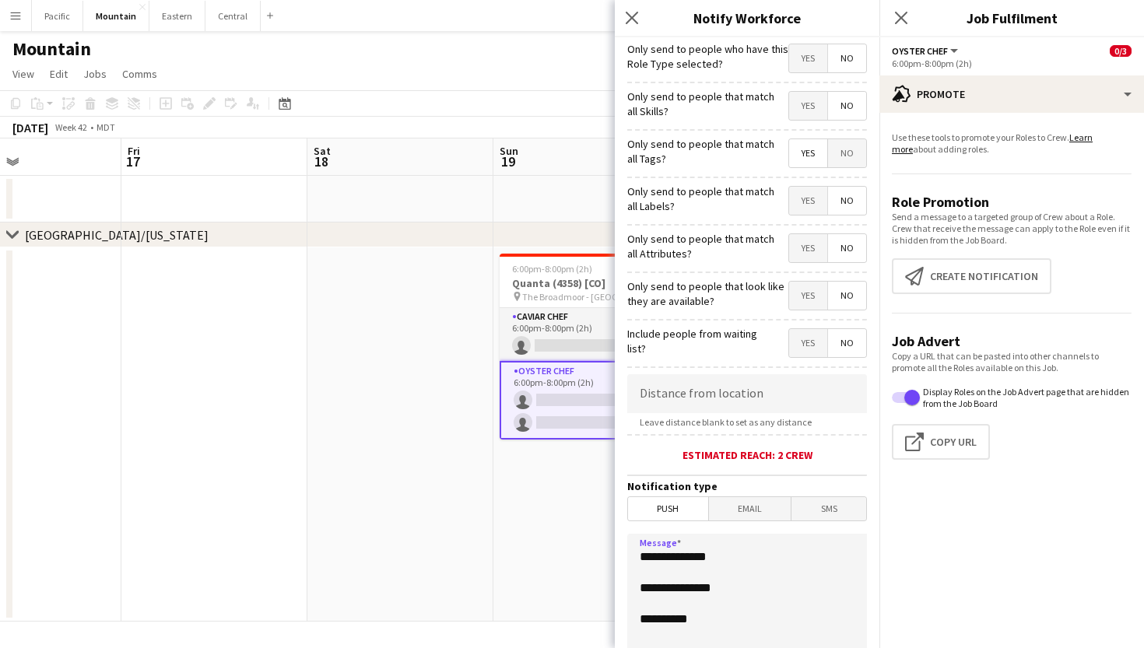
paste textarea "**********"
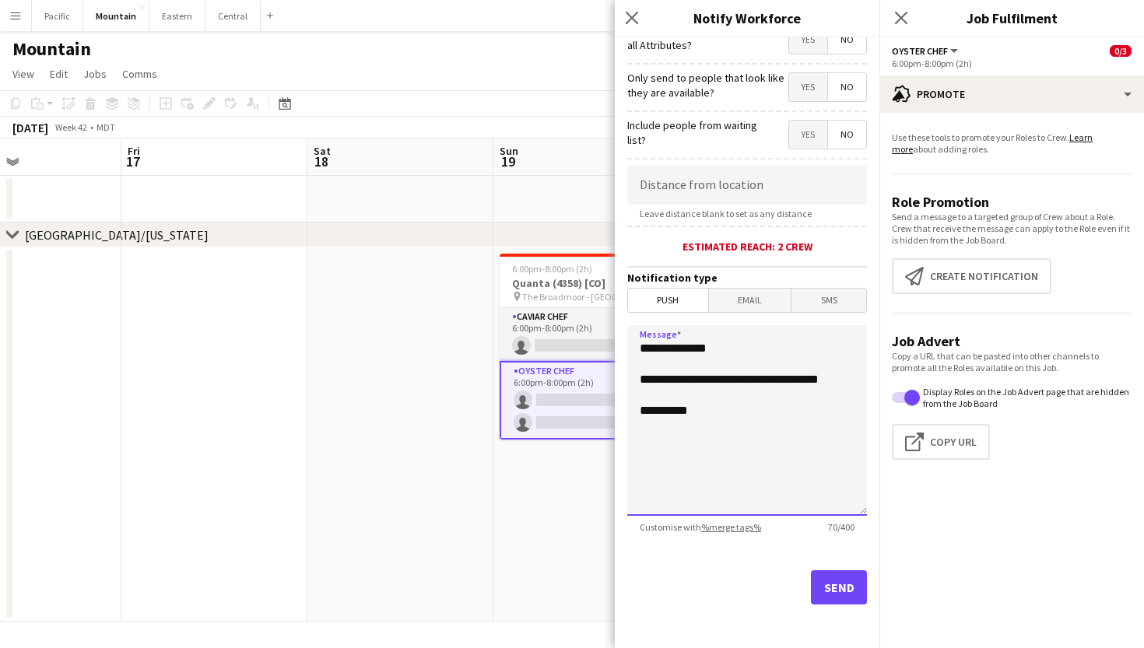
scroll to position [209, 0]
type textarea "**********"
click at [846, 588] on button "Send" at bounding box center [839, 587] width 56 height 34
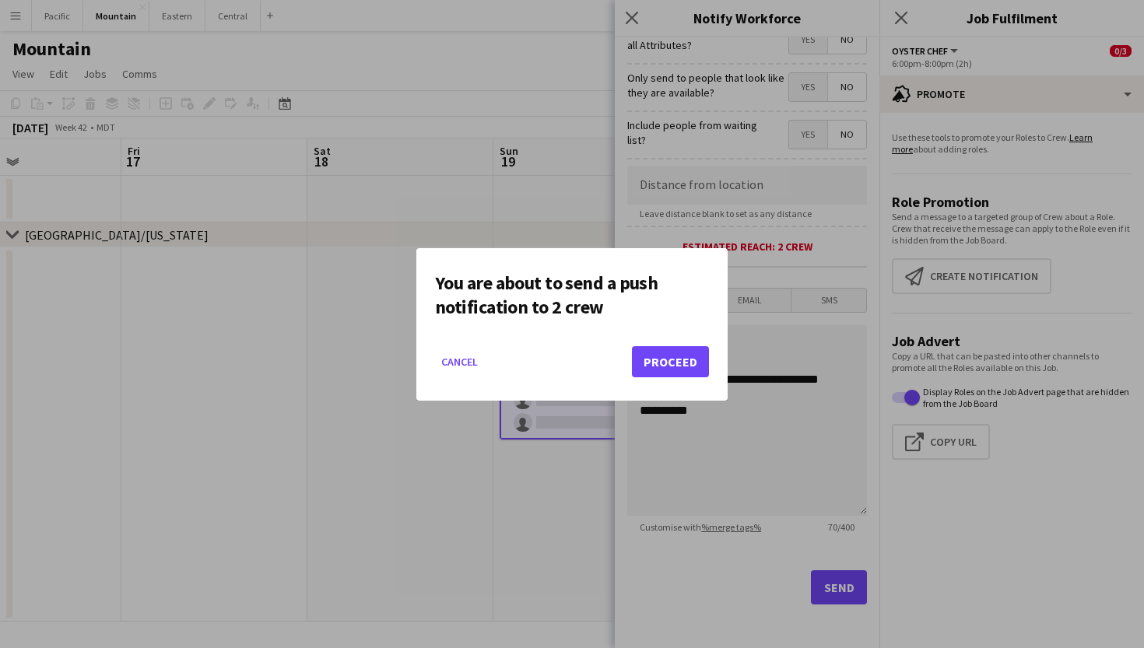
click at [679, 361] on button "Proceed" at bounding box center [670, 361] width 77 height 31
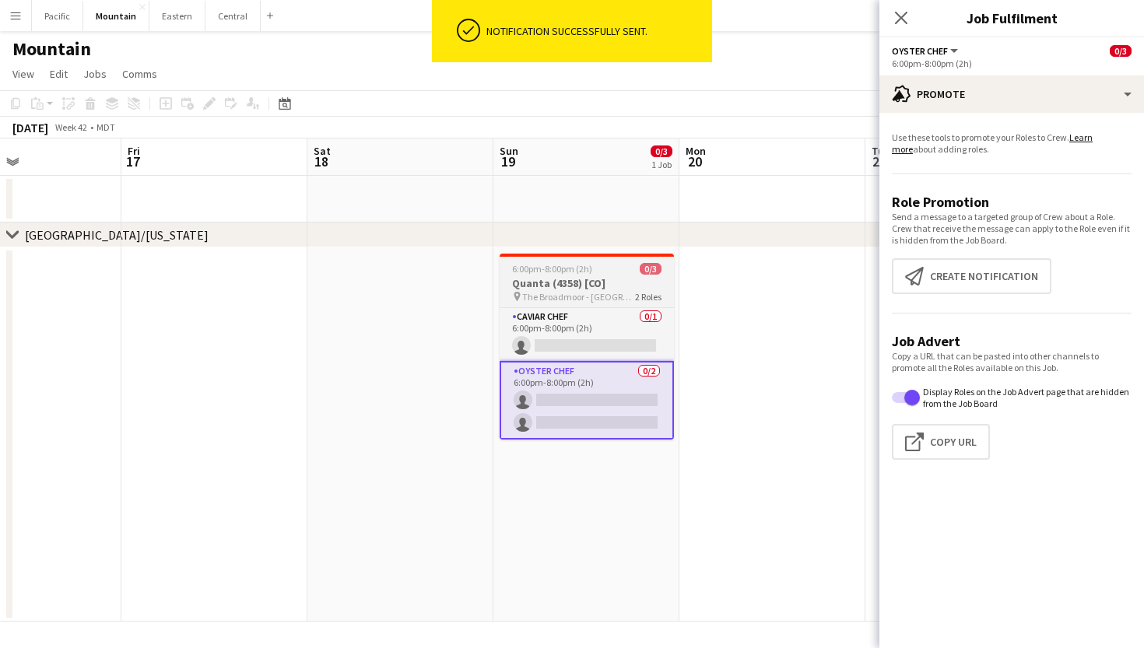
click at [612, 283] on h3 "Quanta (4358) [CO]" at bounding box center [587, 283] width 174 height 14
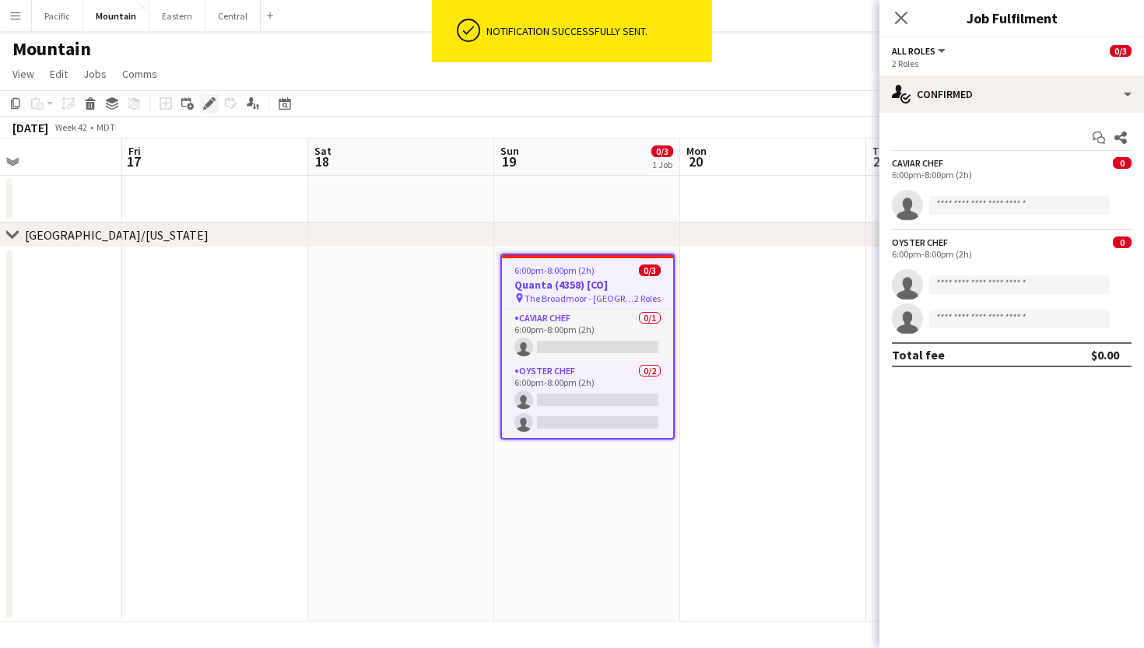
click at [217, 111] on div "Edit" at bounding box center [209, 103] width 19 height 19
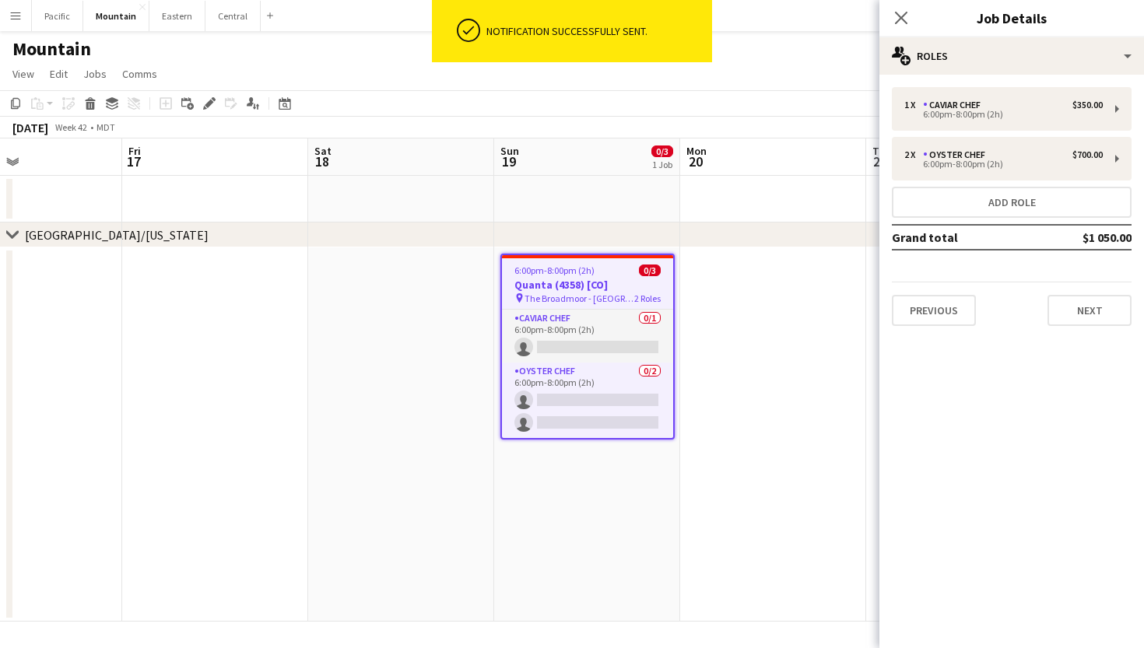
click at [1003, 26] on h3 "Job Details" at bounding box center [1011, 18] width 265 height 20
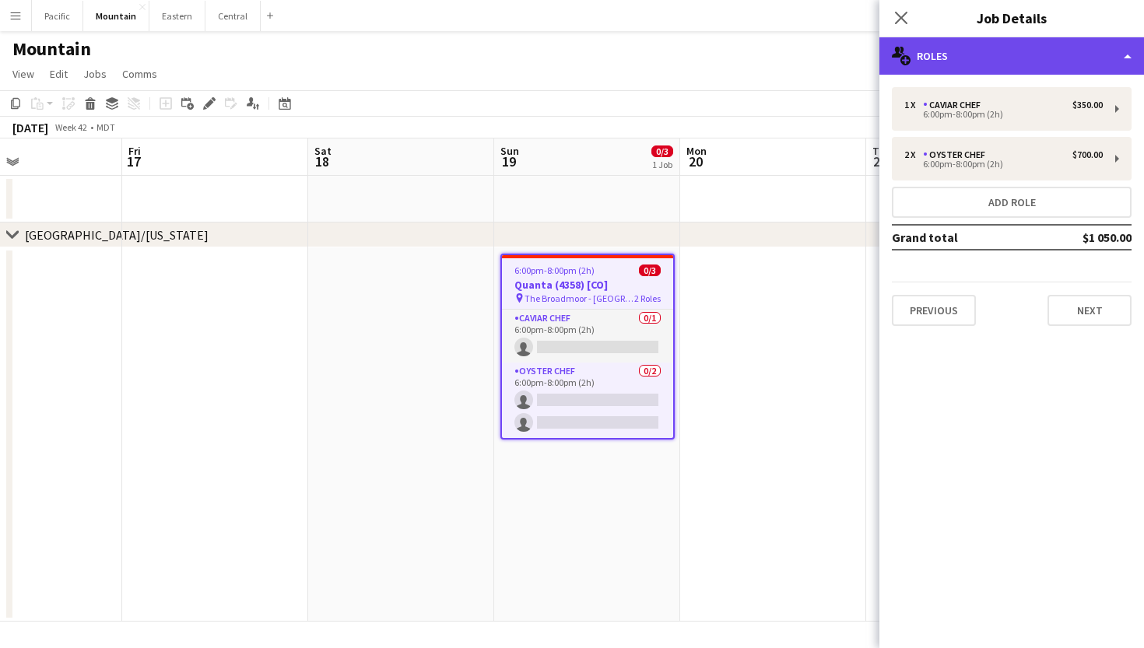
click at [1004, 72] on div "multiple-users-add Roles" at bounding box center [1011, 55] width 265 height 37
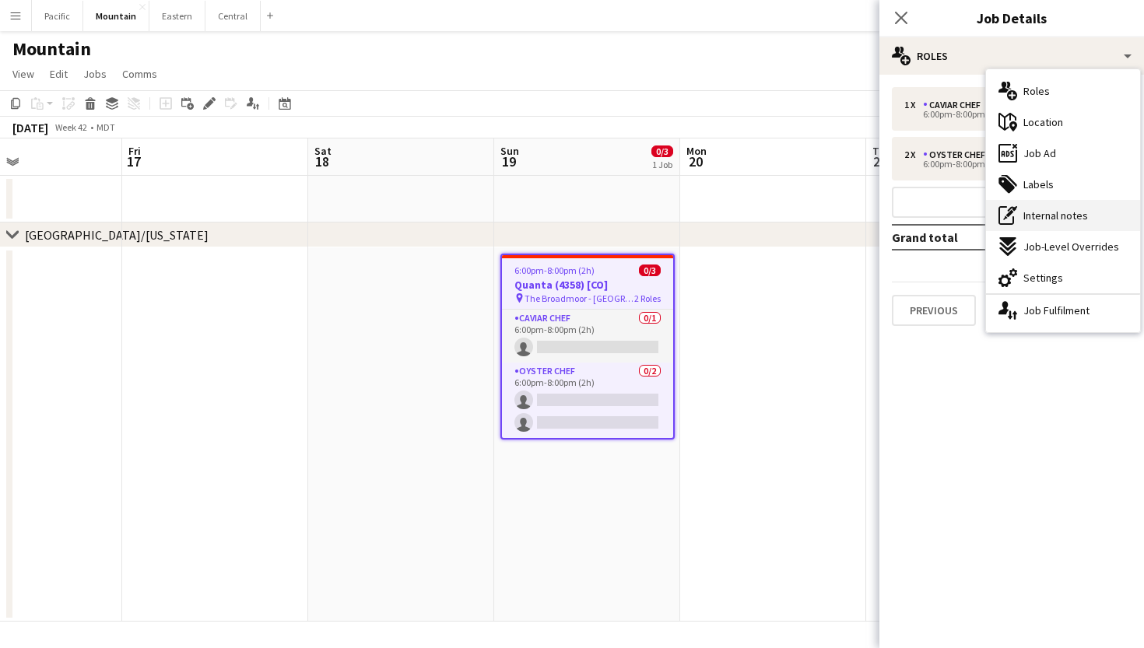
click at [1049, 219] on span "Internal notes" at bounding box center [1055, 216] width 65 height 14
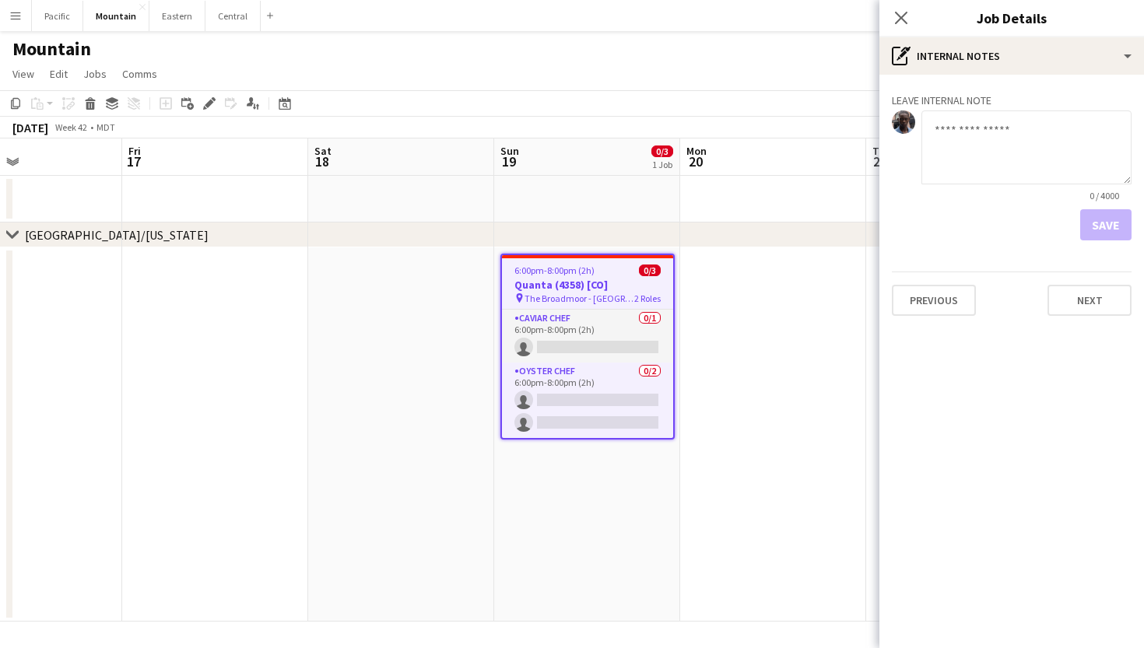
click at [979, 163] on textarea at bounding box center [1026, 148] width 210 height 74
type textarea "**********"
click at [1121, 225] on button "Save" at bounding box center [1105, 224] width 51 height 31
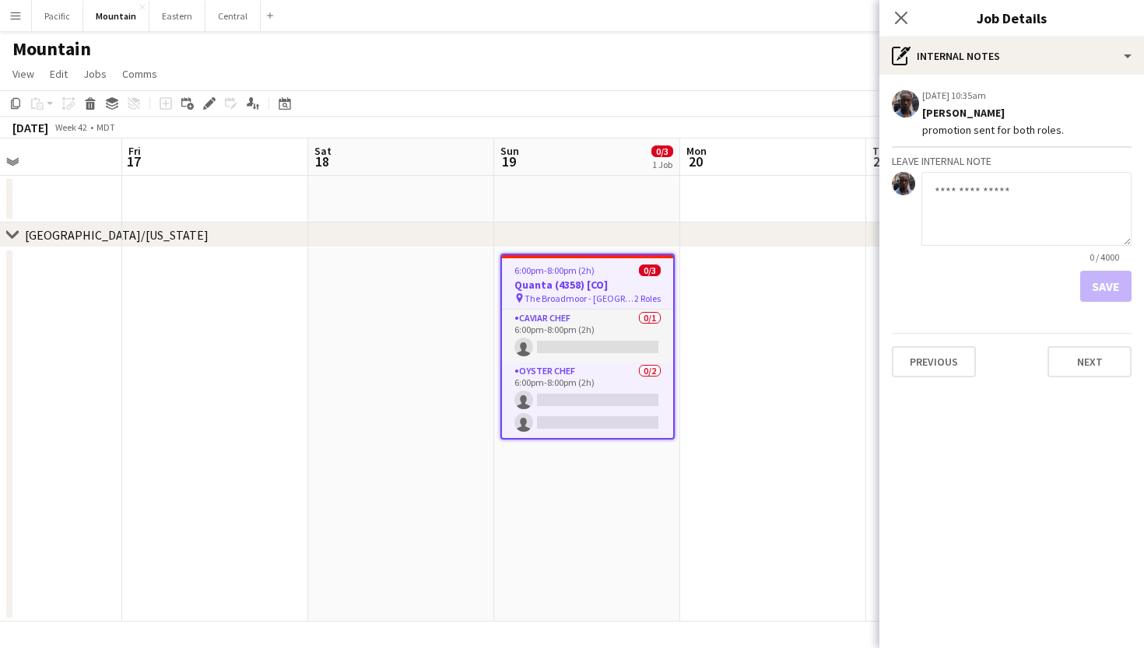
click at [590, 279] on h3 "Quanta (4358) [CO]" at bounding box center [587, 285] width 171 height 14
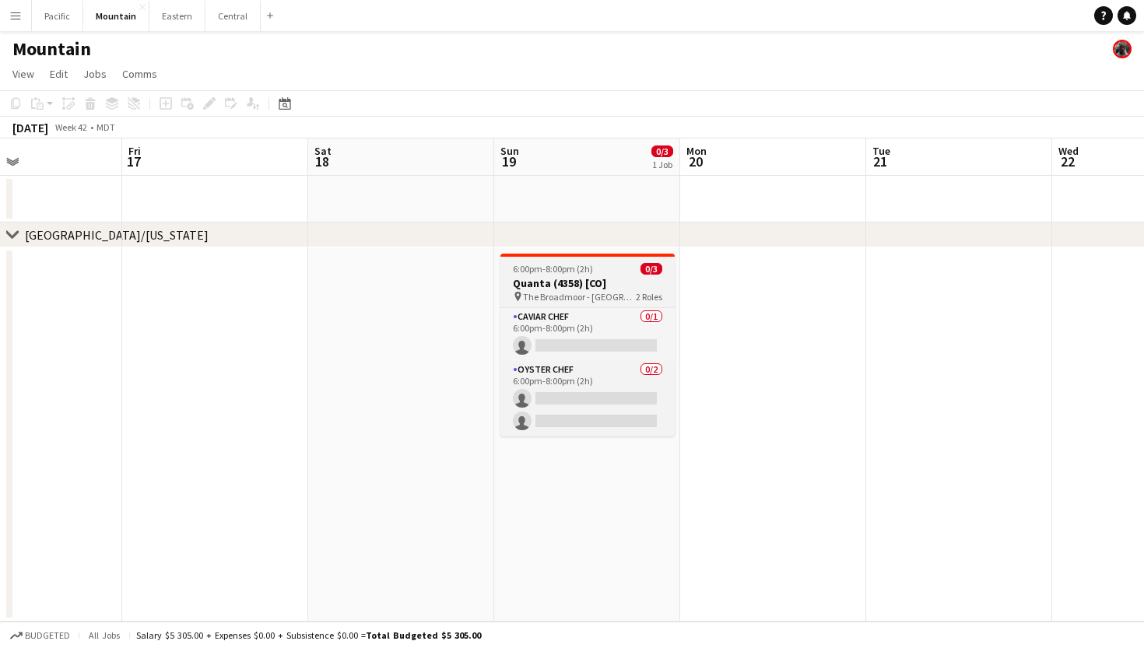
click at [565, 291] on span "The Broadmoor - Lake Terrace Dining Room (Colorado Springs, CO)" at bounding box center [579, 297] width 113 height 12
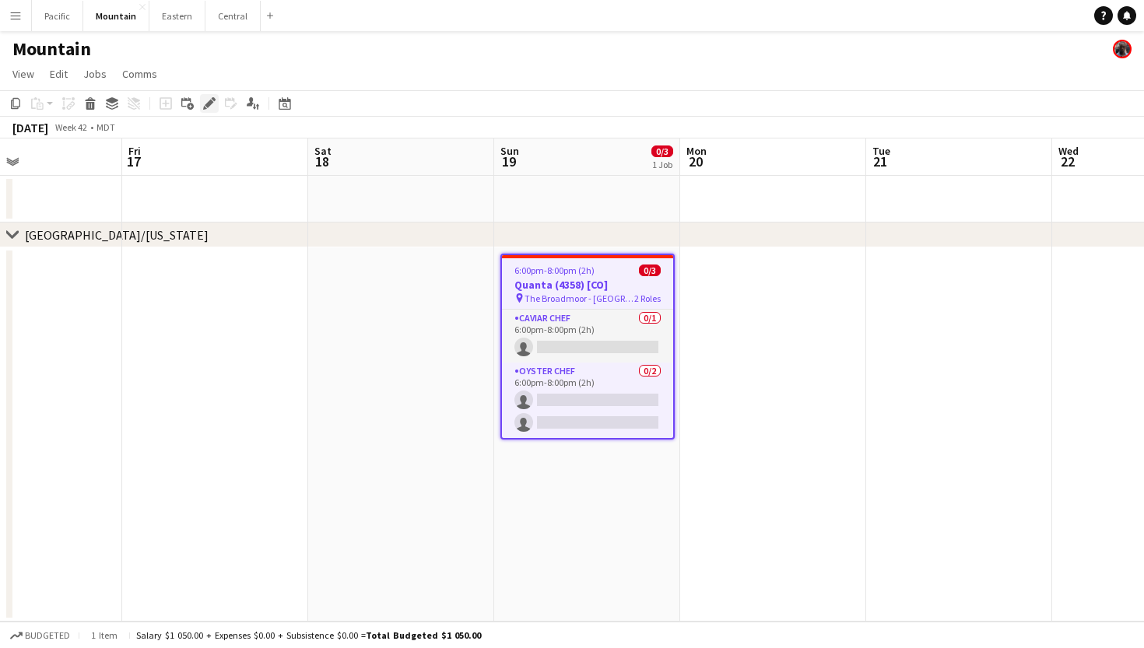
click at [212, 109] on icon "Edit" at bounding box center [209, 103] width 12 height 12
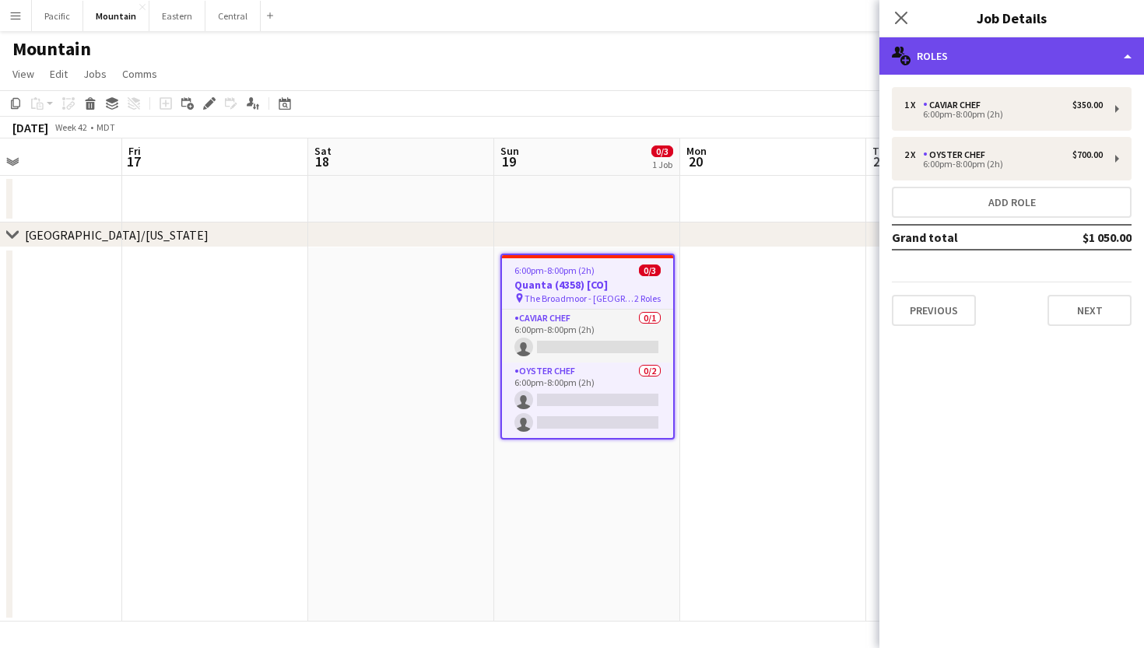
click at [947, 47] on div "multiple-users-add Roles" at bounding box center [1011, 55] width 265 height 37
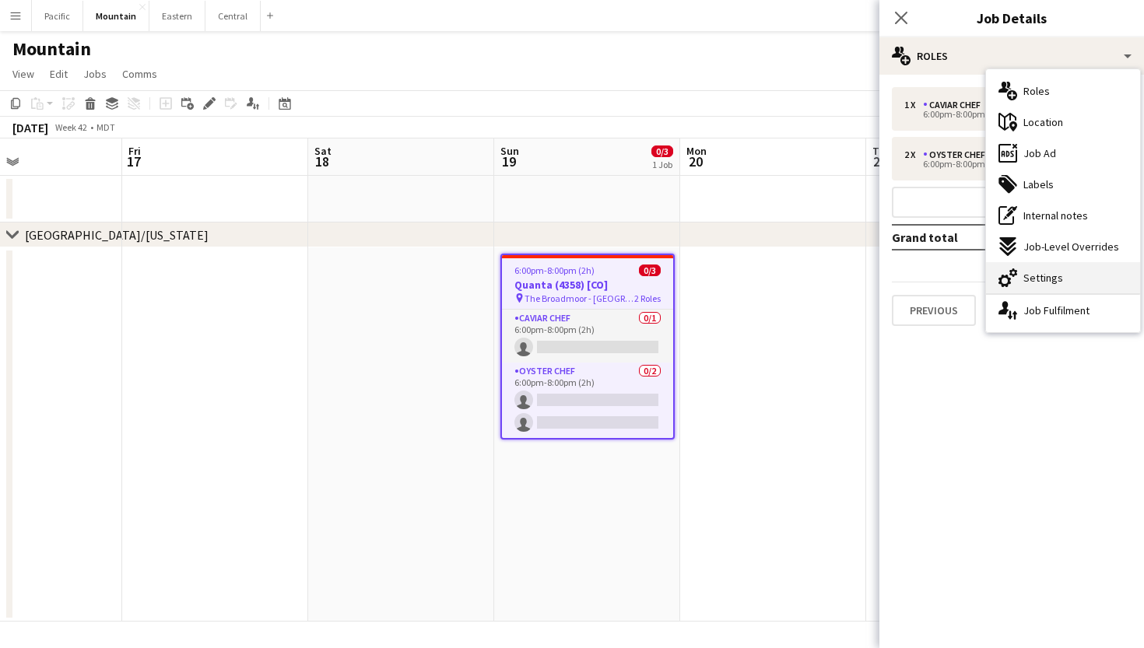
click at [1046, 271] on span "Settings" at bounding box center [1043, 278] width 40 height 14
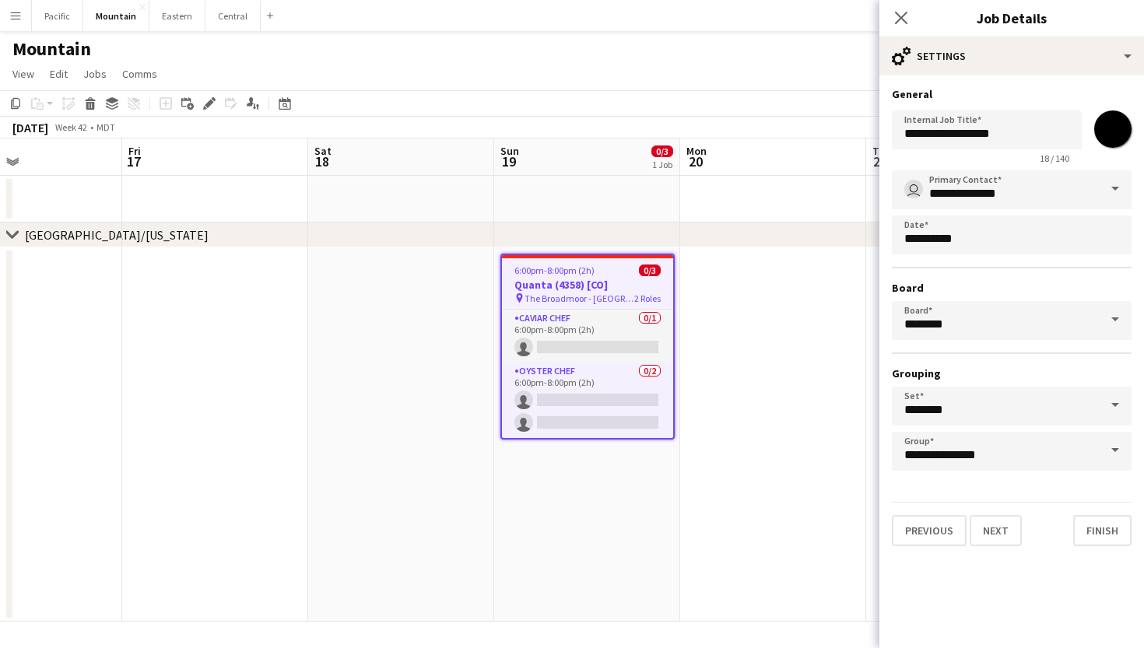
click at [1103, 121] on input "*******" at bounding box center [1113, 129] width 56 height 56
type input "*******"
click at [907, 16] on icon "Close pop-in" at bounding box center [900, 17] width 15 height 15
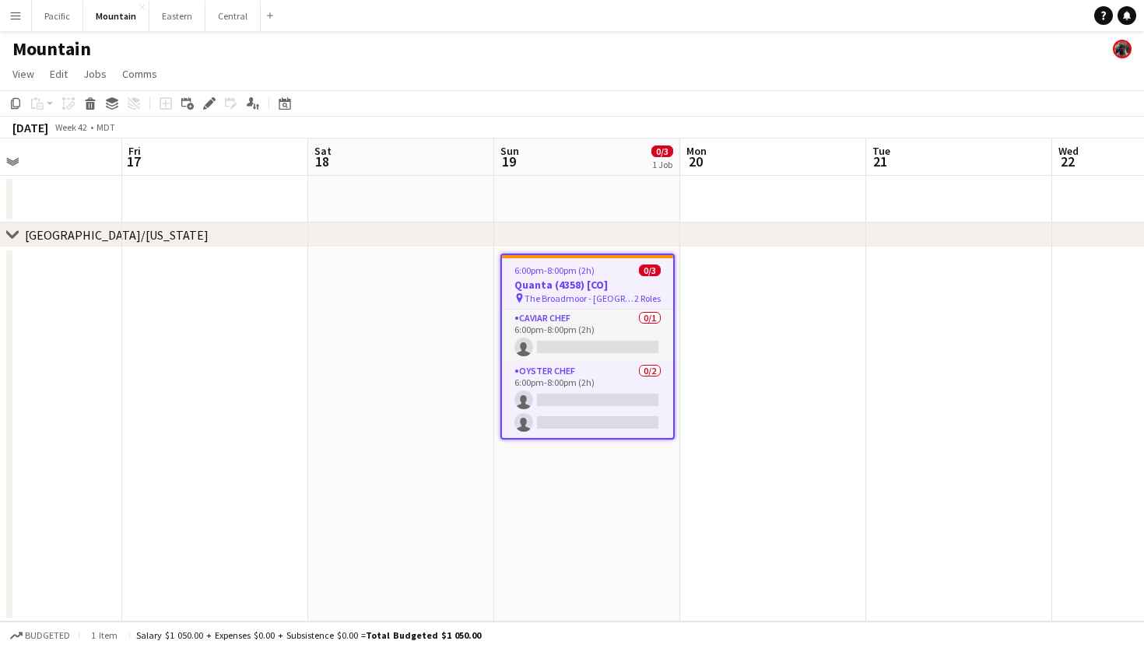
scroll to position [0, 0]
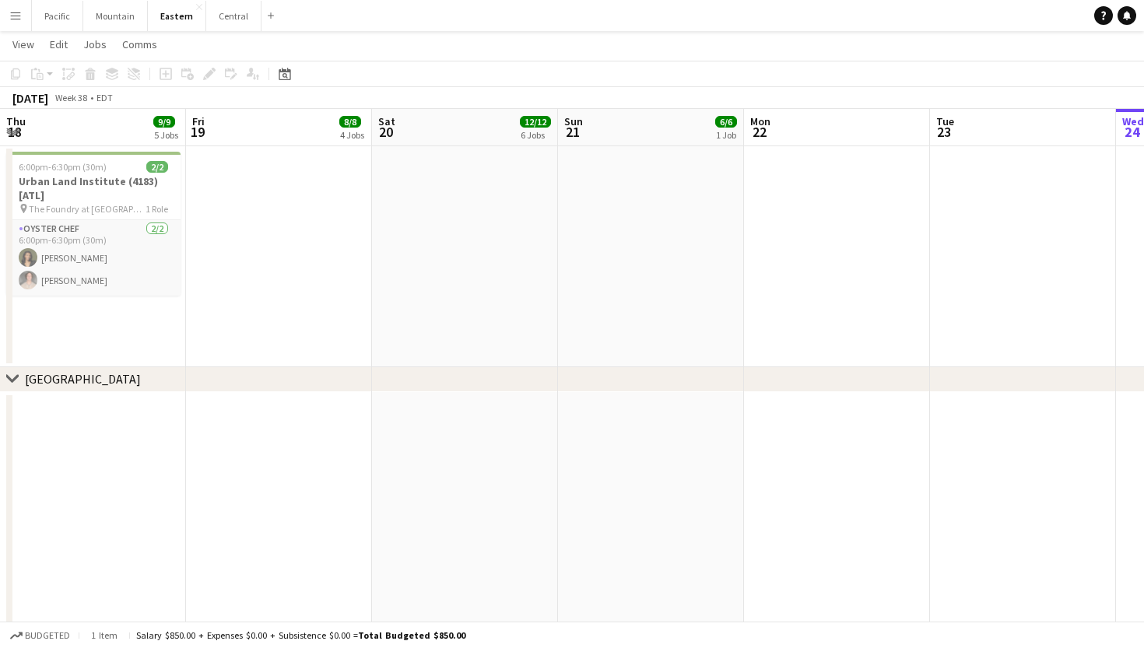
scroll to position [0, 679]
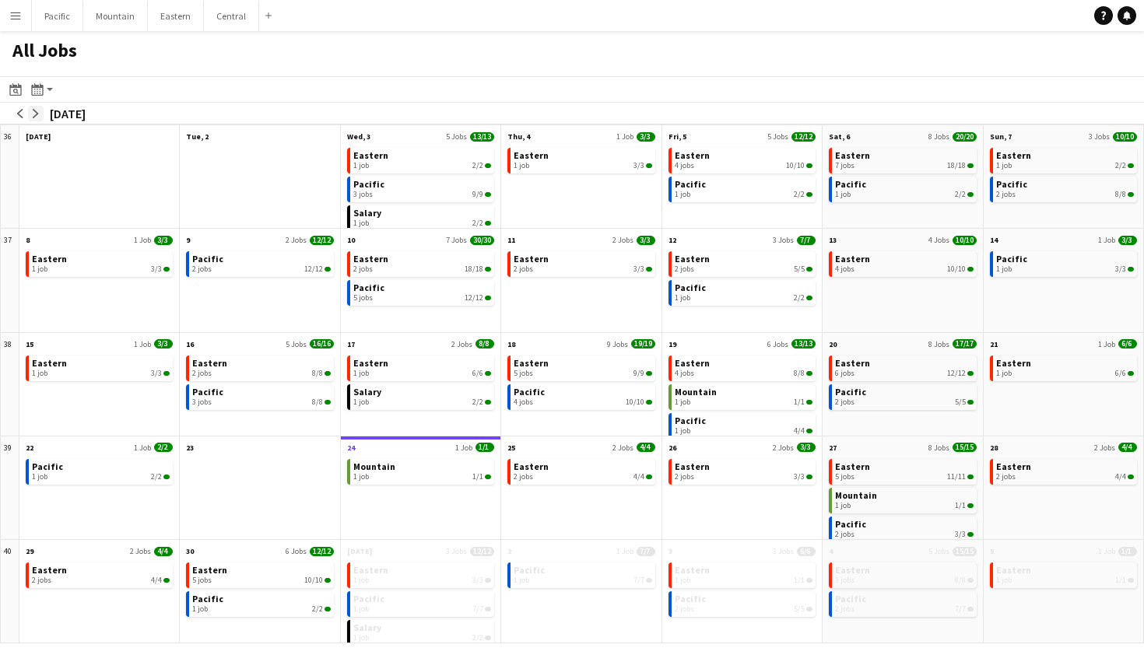
click at [37, 114] on app-icon "arrow-right" at bounding box center [35, 113] width 9 height 9
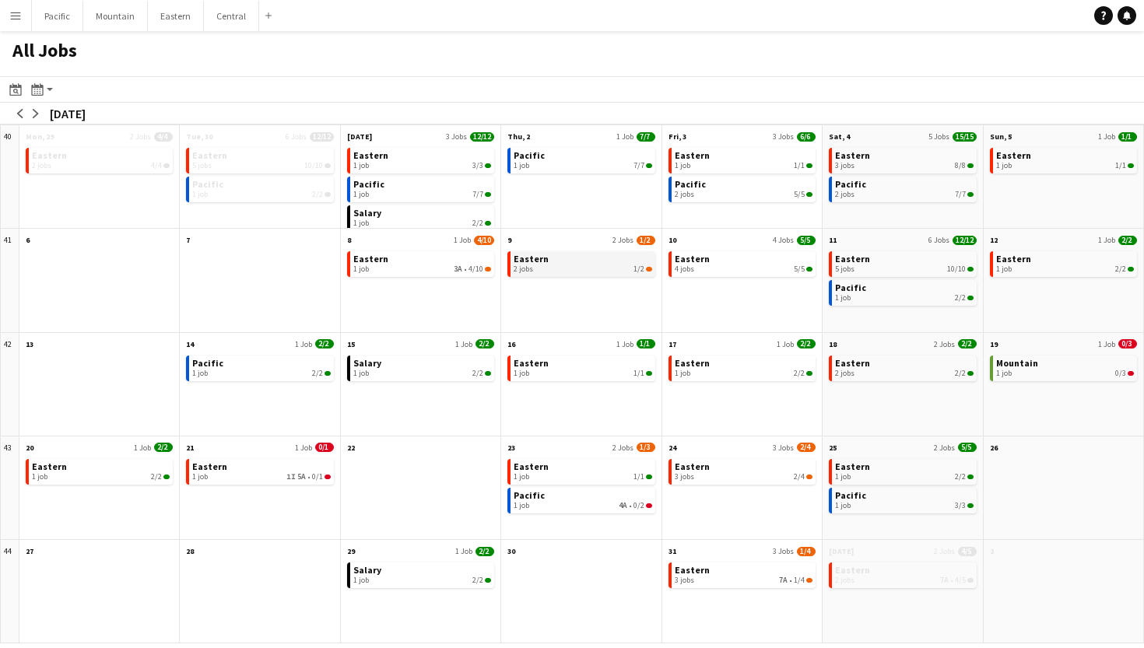
click at [607, 265] on div "2 jobs 1/2" at bounding box center [583, 269] width 138 height 9
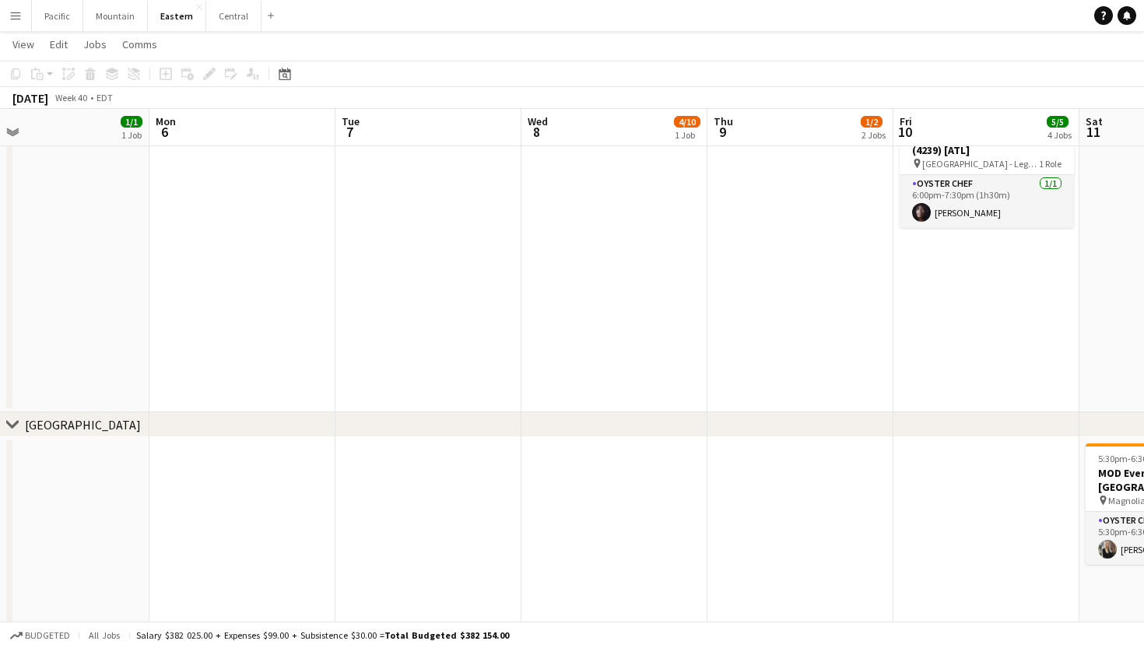
scroll to position [249, 0]
